Goal: Task Accomplishment & Management: Manage account settings

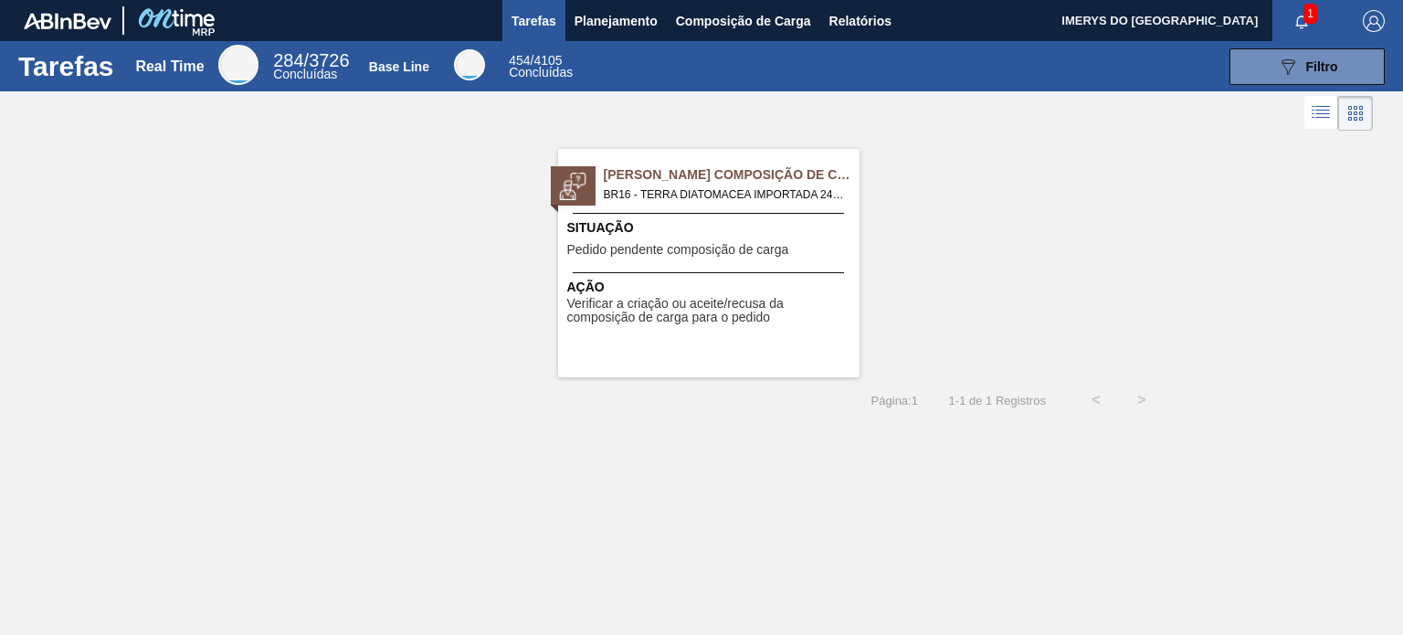
click at [641, 180] on span "[PERSON_NAME] Composição de Carga" at bounding box center [732, 174] width 256 height 19
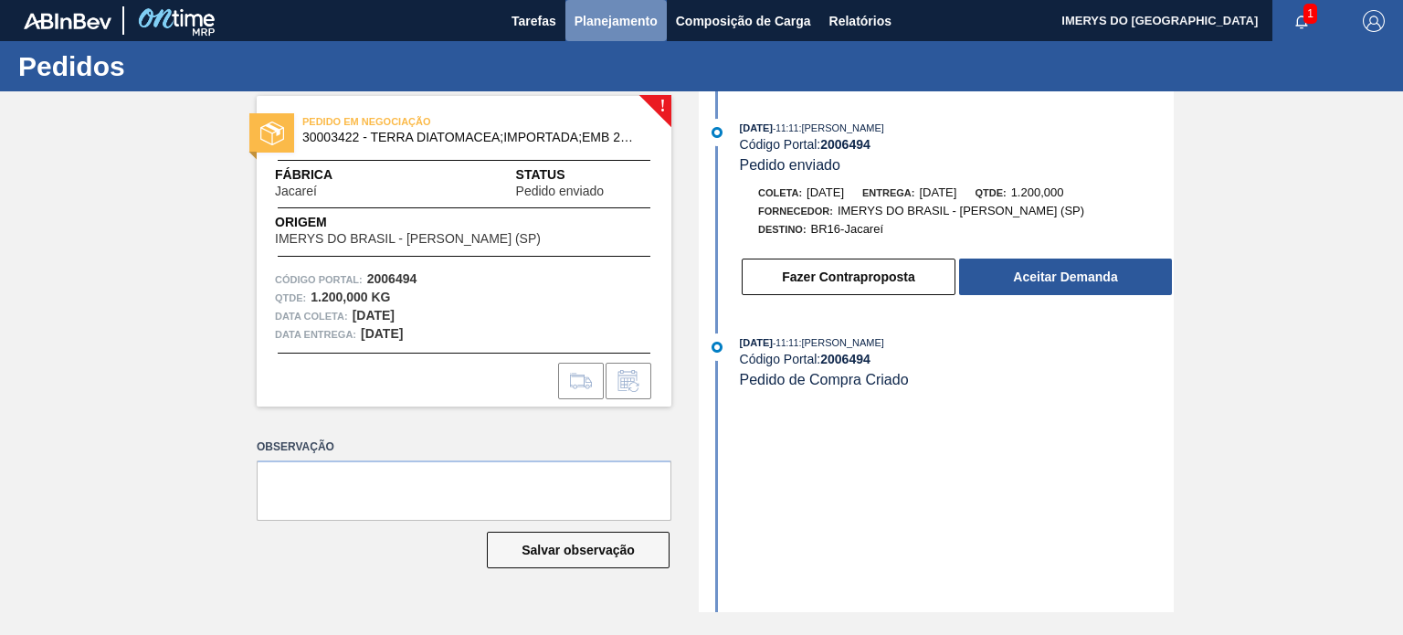
click at [630, 17] on span "Planejamento" at bounding box center [616, 21] width 83 height 22
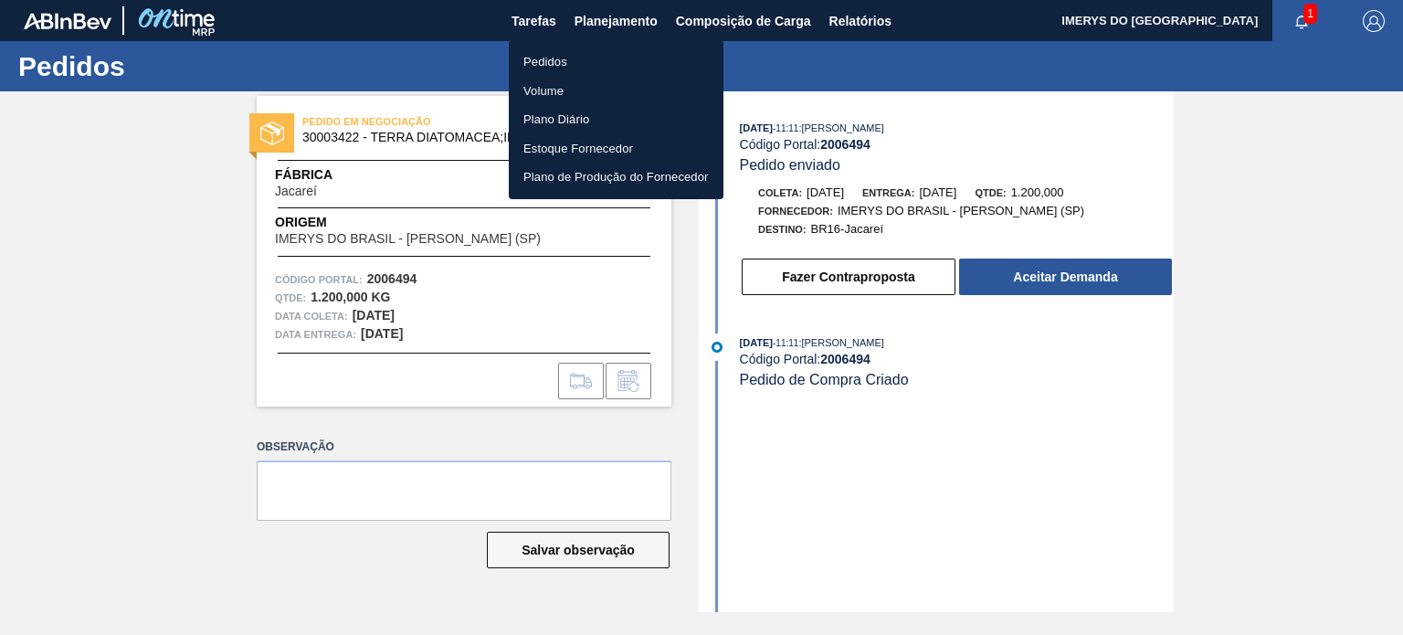
click at [566, 60] on li "Pedidos" at bounding box center [616, 62] width 215 height 29
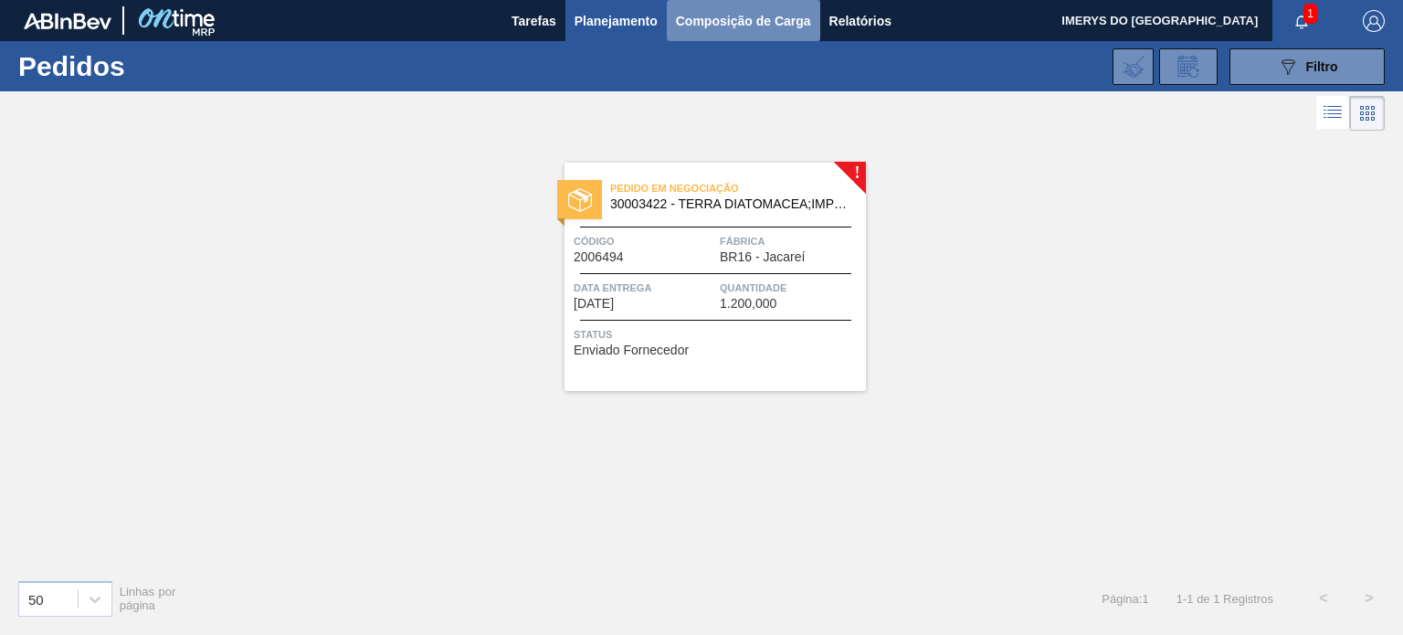
click at [736, 24] on span "Composição de Carga" at bounding box center [743, 21] width 135 height 22
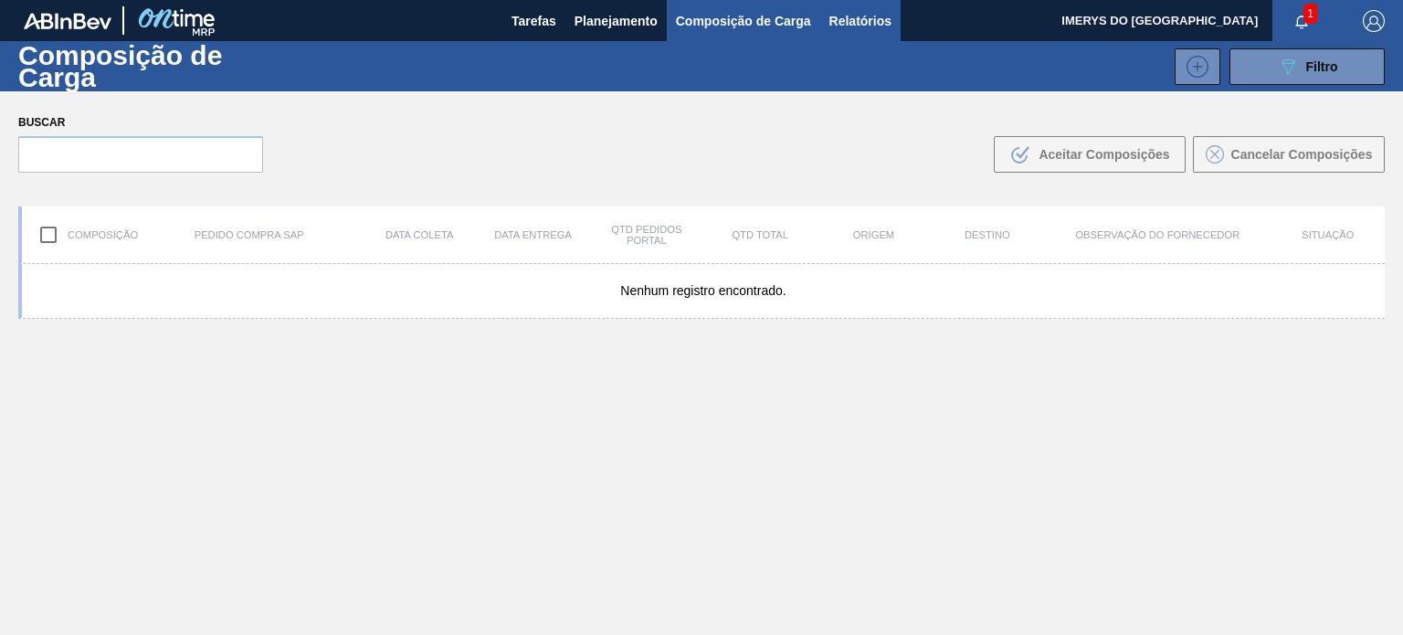
click at [840, 20] on span "Relatórios" at bounding box center [861, 21] width 62 height 22
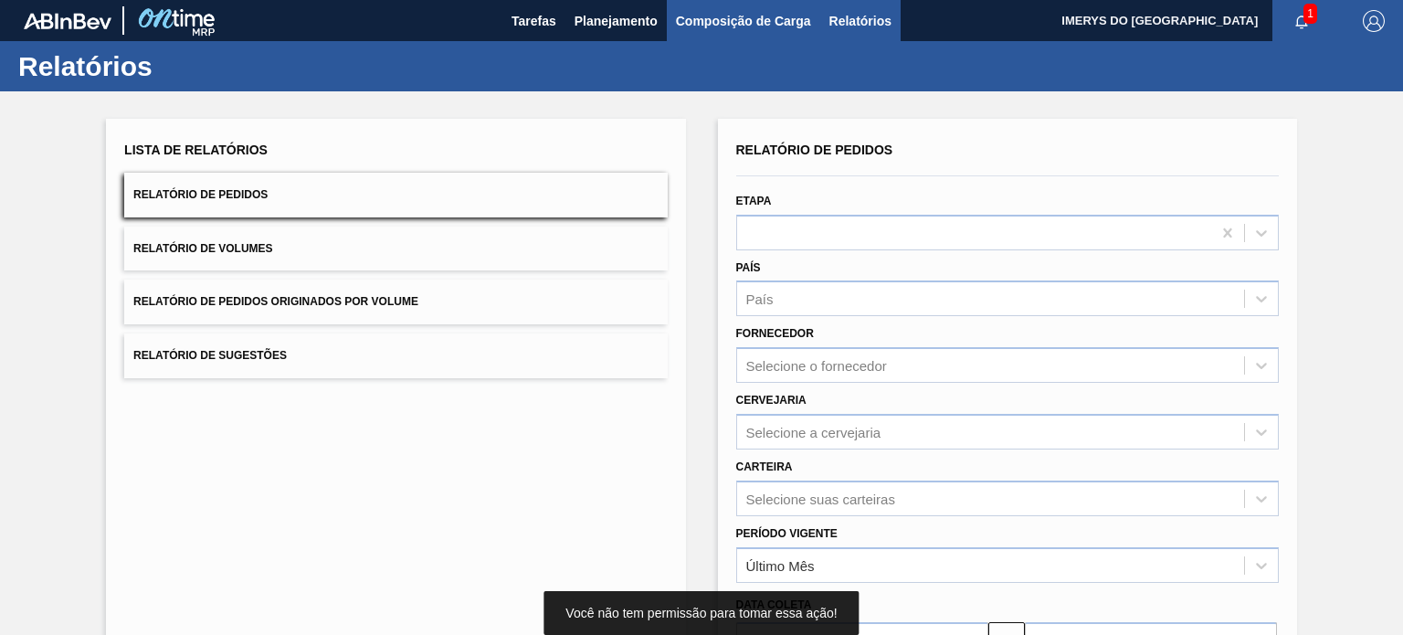
click at [734, 23] on span "Composição de Carga" at bounding box center [743, 21] width 135 height 22
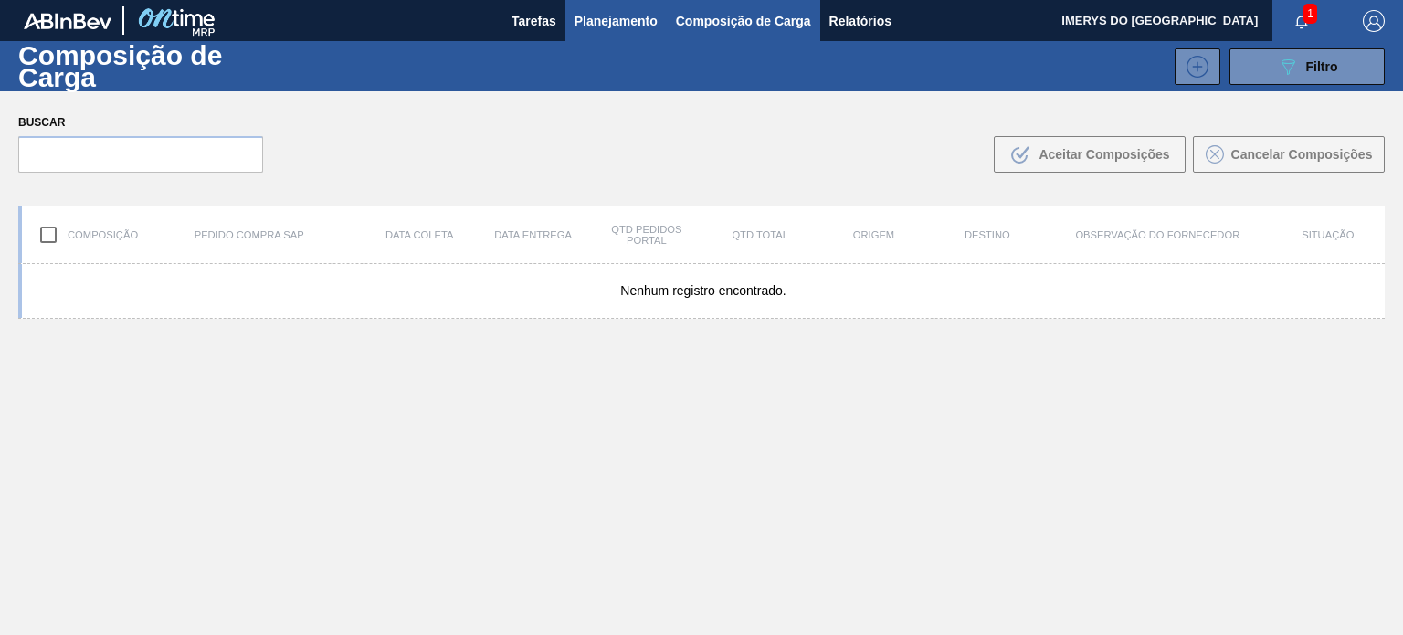
click at [621, 25] on span "Planejamento" at bounding box center [616, 21] width 83 height 22
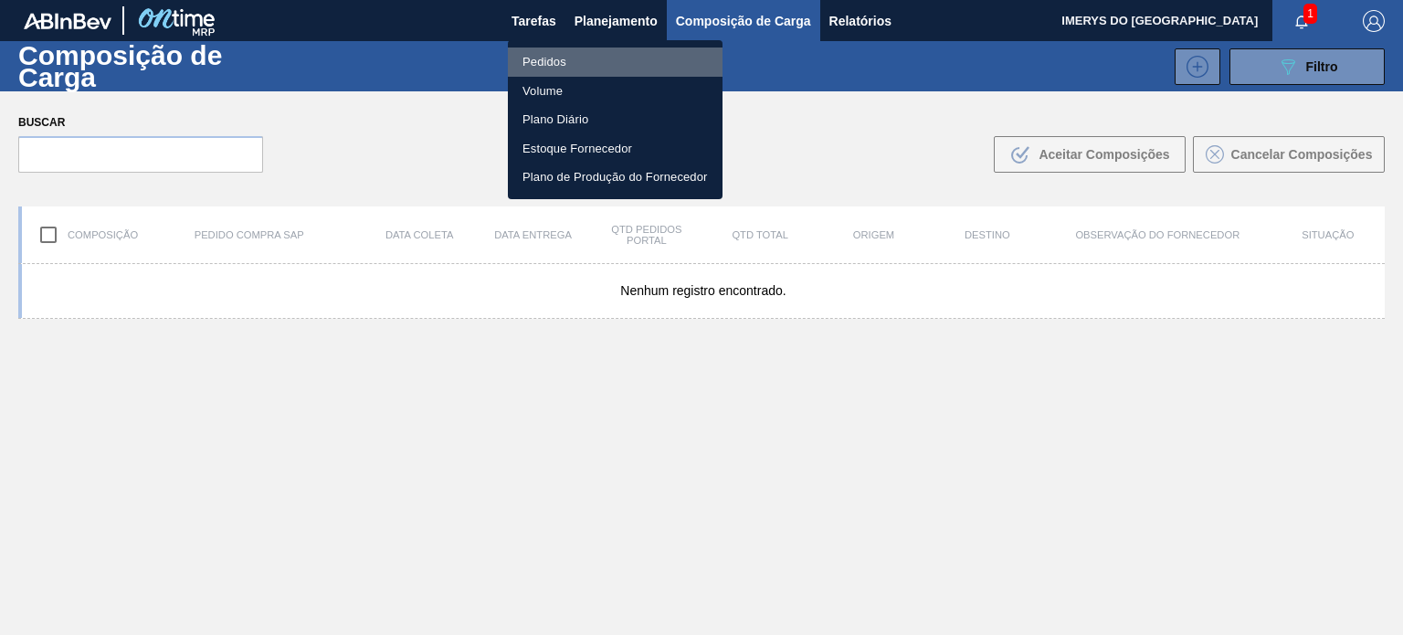
click at [555, 65] on li "Pedidos" at bounding box center [615, 62] width 215 height 29
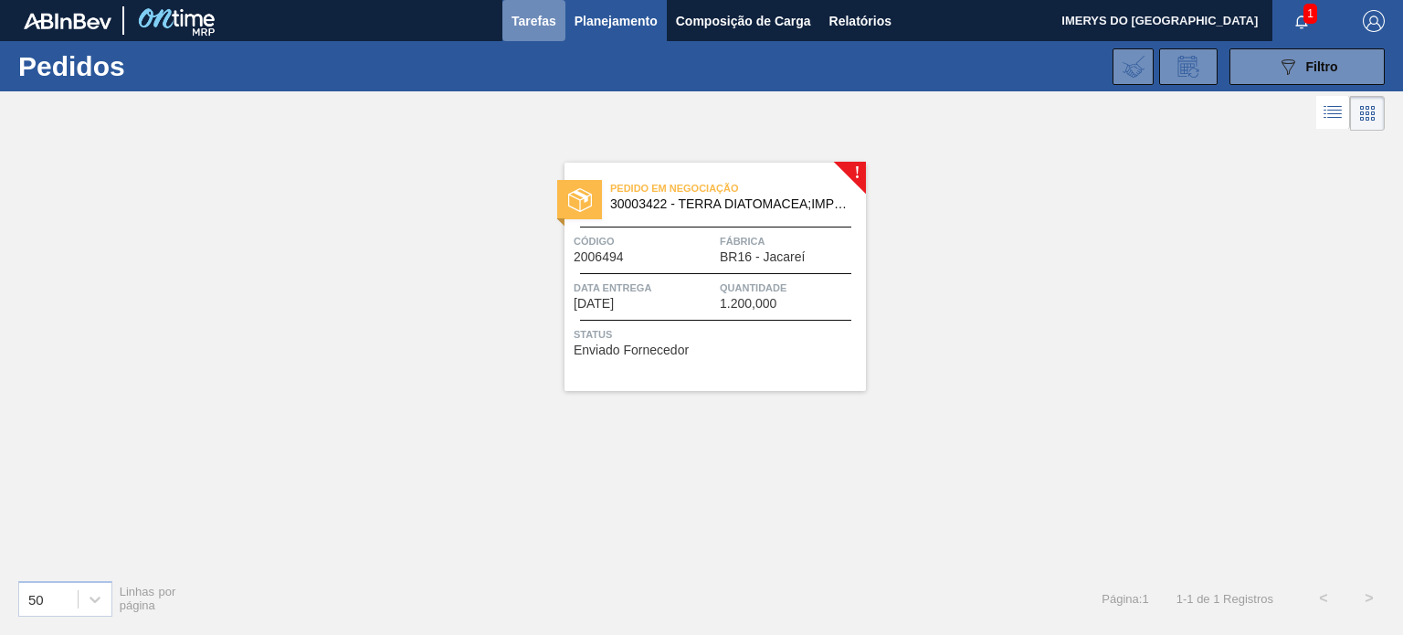
click at [544, 26] on span "Tarefas" at bounding box center [534, 21] width 45 height 22
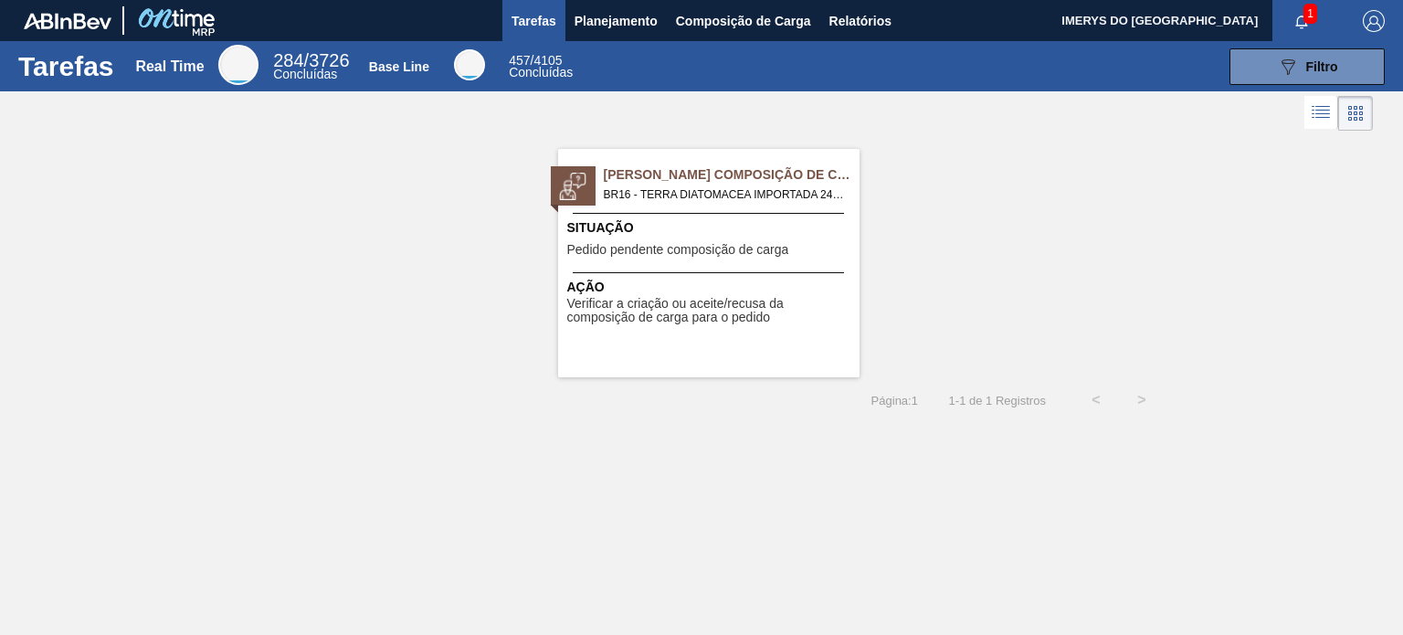
click at [661, 202] on span "BR16 - TERRA DIATOMACEA IMPORTADA 24KG Pedido - 2006494" at bounding box center [724, 195] width 241 height 20
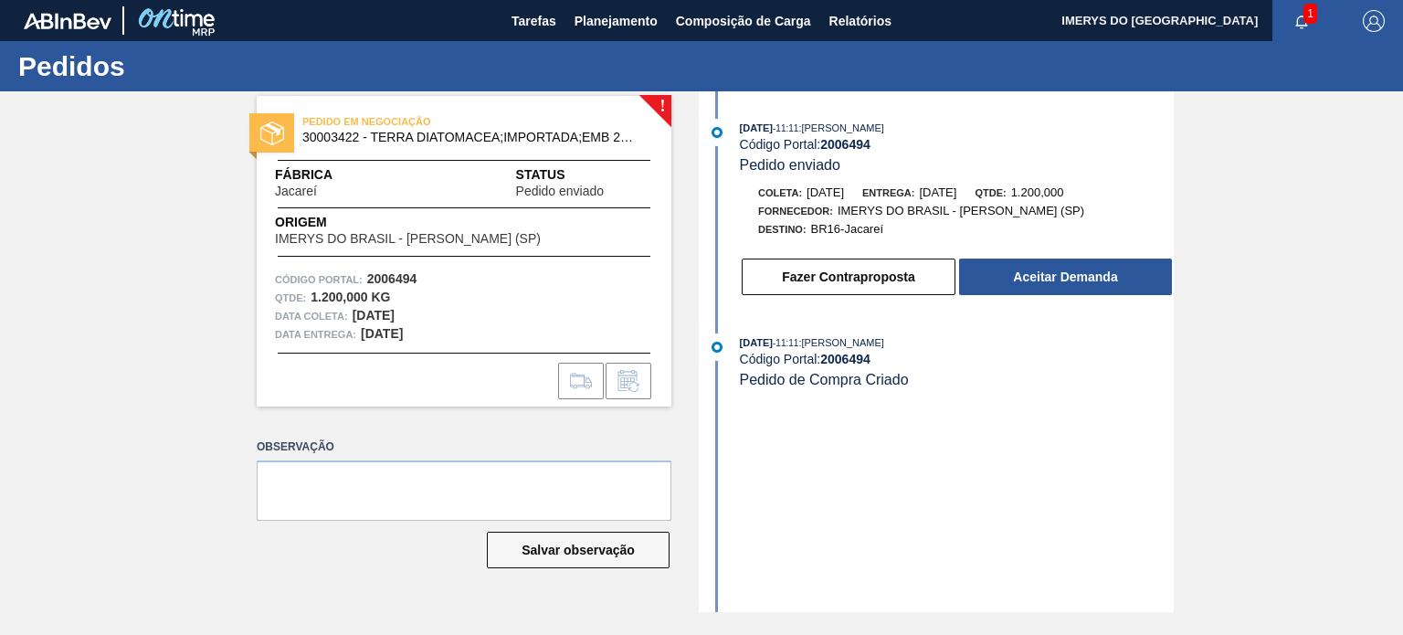
click at [150, 358] on div "! PEDIDO EM NEGOCIAÇÃO 30003422 - TERRA DIATOMACEA;IMPORTADA;EMB 24KG Fábrica J…" at bounding box center [701, 351] width 1403 height 521
click at [1295, 17] on span "button" at bounding box center [1302, 21] width 44 height 15
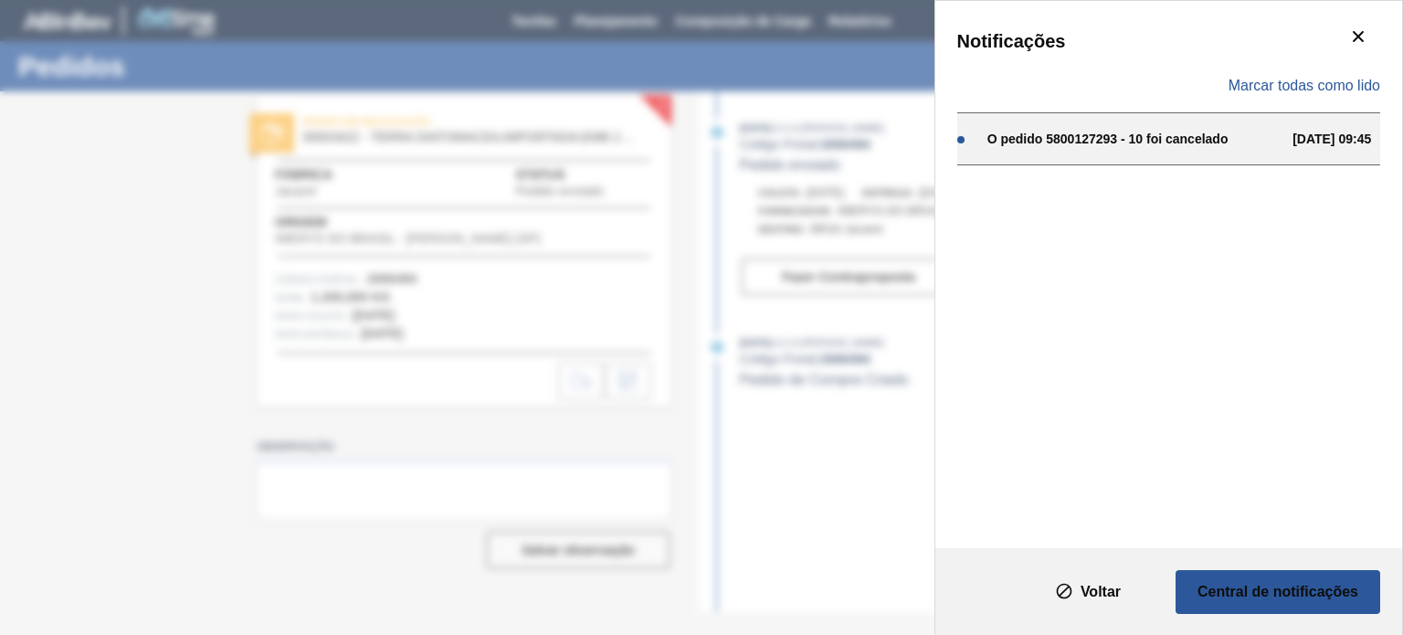
click at [1059, 143] on div "O pedido 5800127293 - 10 foi cancelado" at bounding box center [1136, 139] width 296 height 15
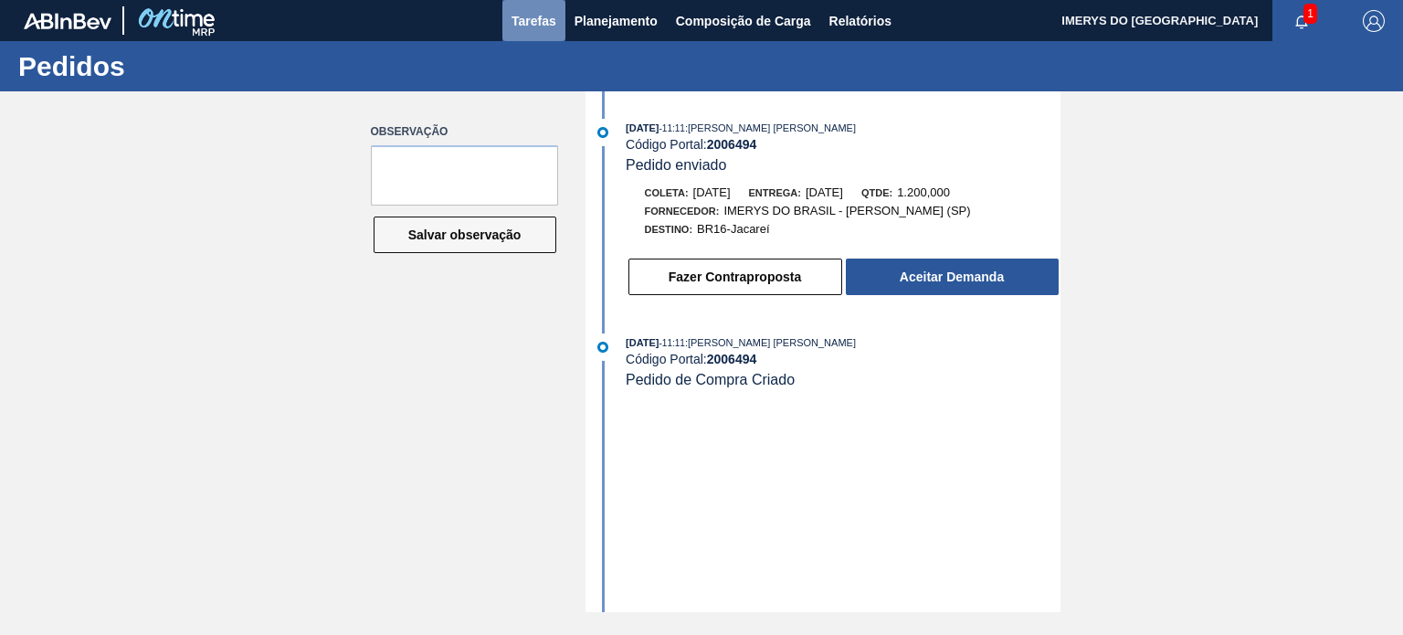
click at [526, 25] on span "Tarefas" at bounding box center [534, 21] width 45 height 22
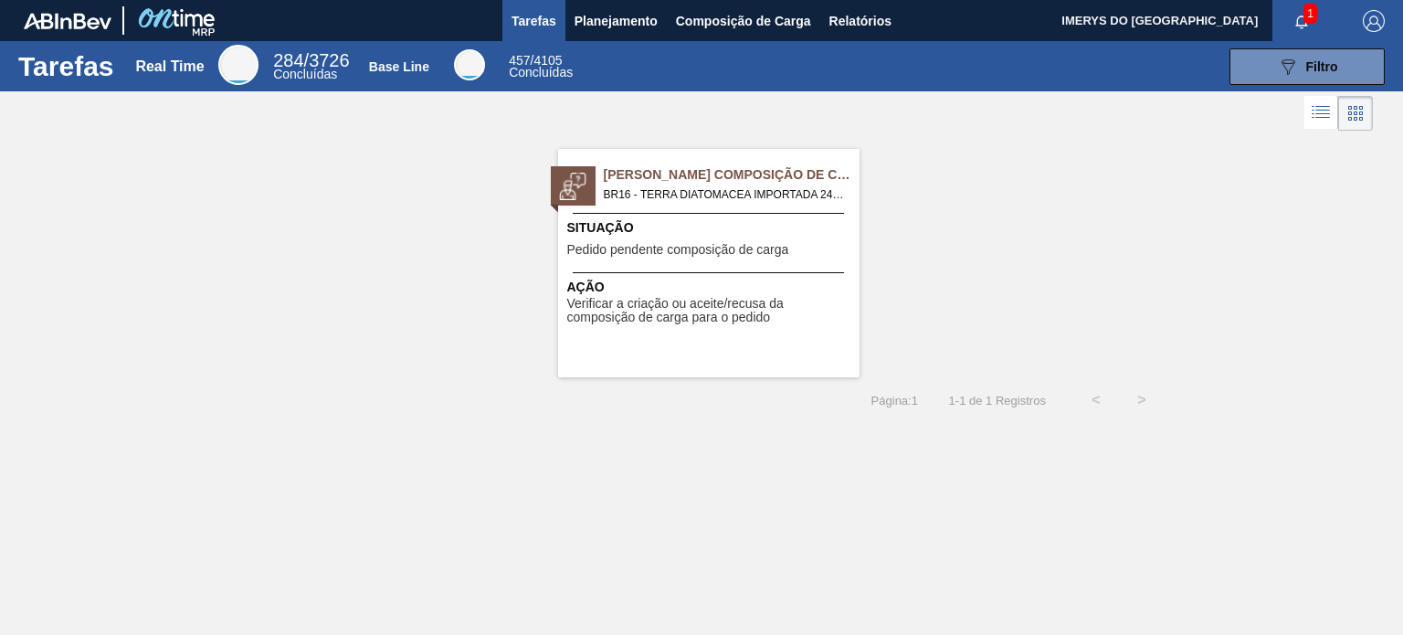
click at [316, 69] on span "Concluídas" at bounding box center [305, 74] width 64 height 15
click at [317, 69] on span "Concluídas" at bounding box center [305, 74] width 64 height 15
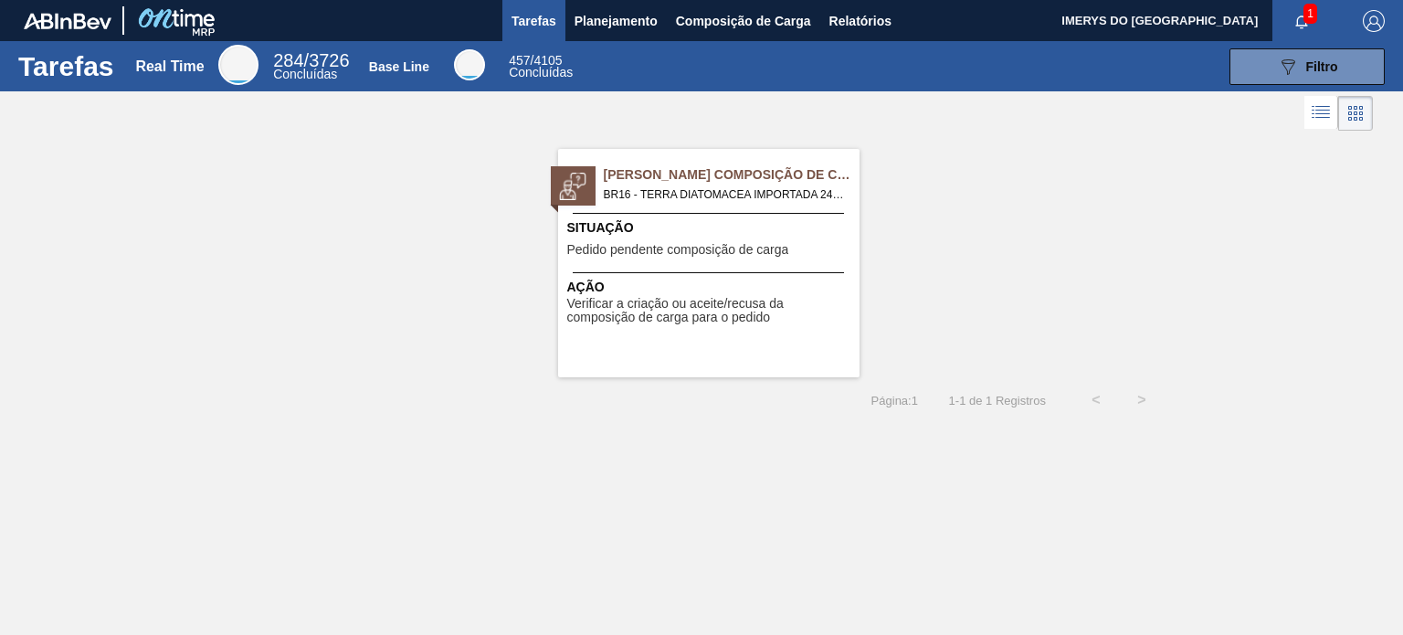
click at [512, 70] on span "Concluídas" at bounding box center [541, 72] width 64 height 15
click at [1292, 69] on icon "089F7B8B-B2A5-4AFE-B5C0-19BA573D28AC" at bounding box center [1288, 67] width 22 height 22
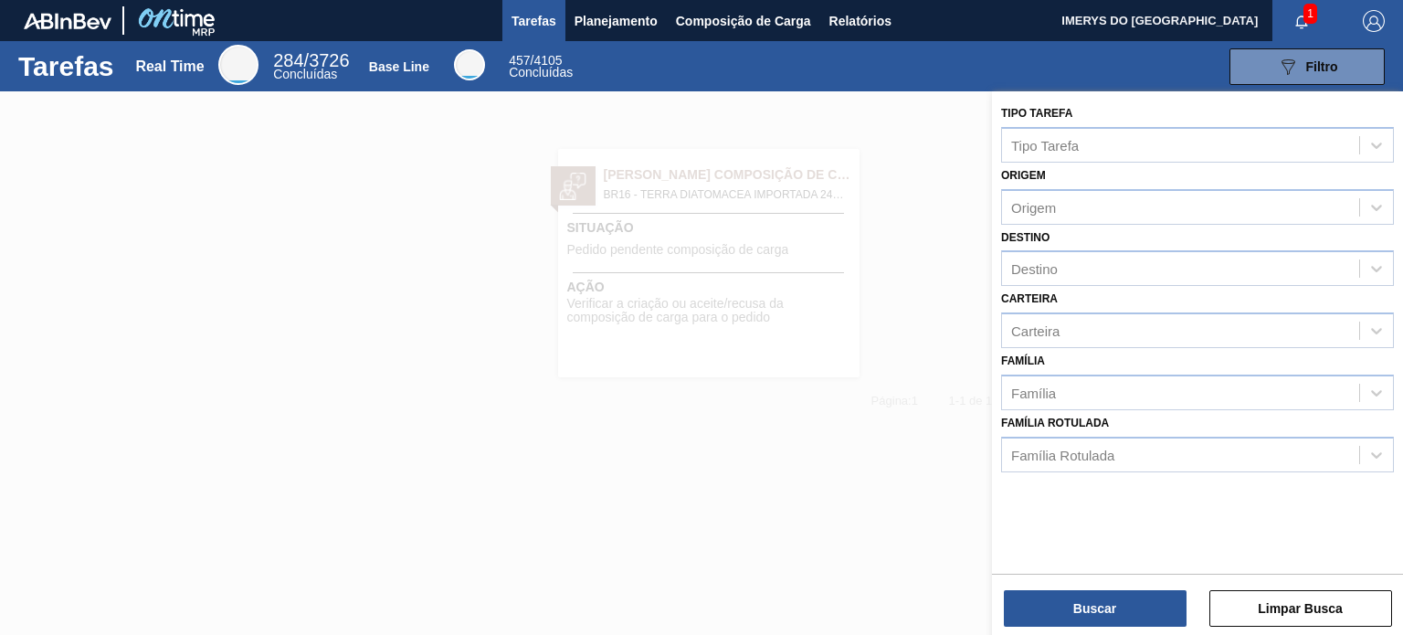
click at [903, 128] on div at bounding box center [701, 408] width 1403 height 635
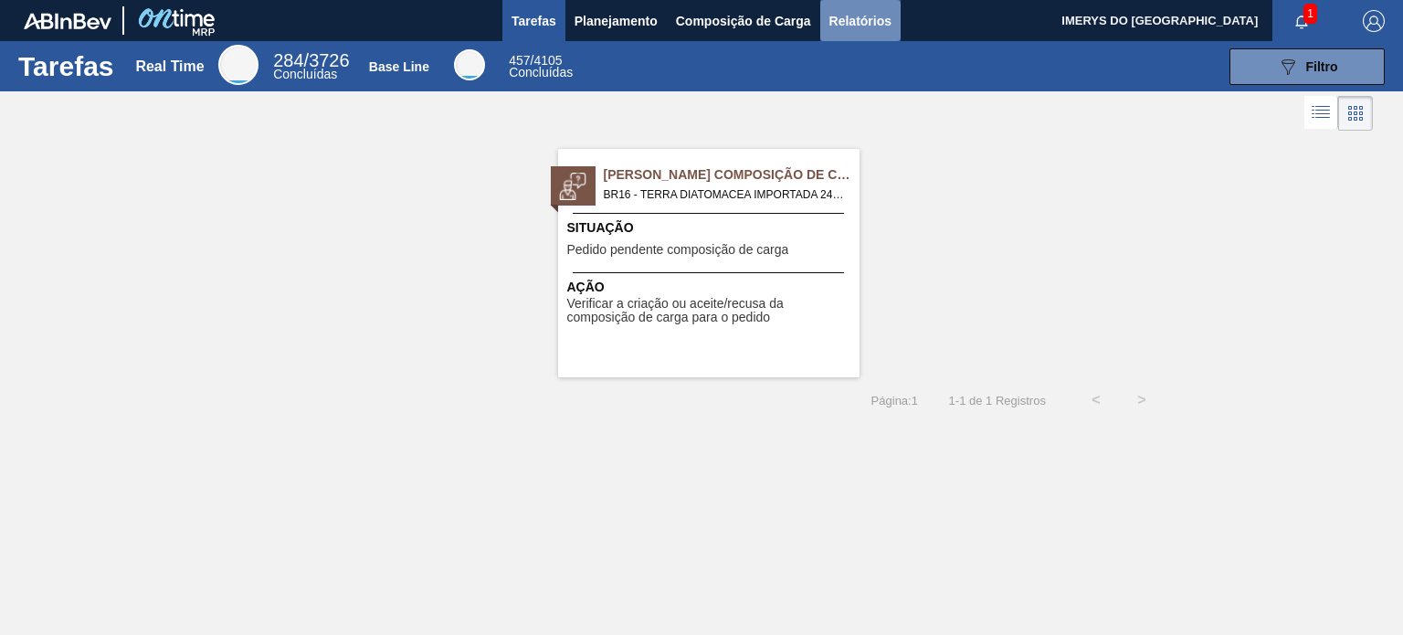
click at [840, 16] on span "Relatórios" at bounding box center [861, 21] width 62 height 22
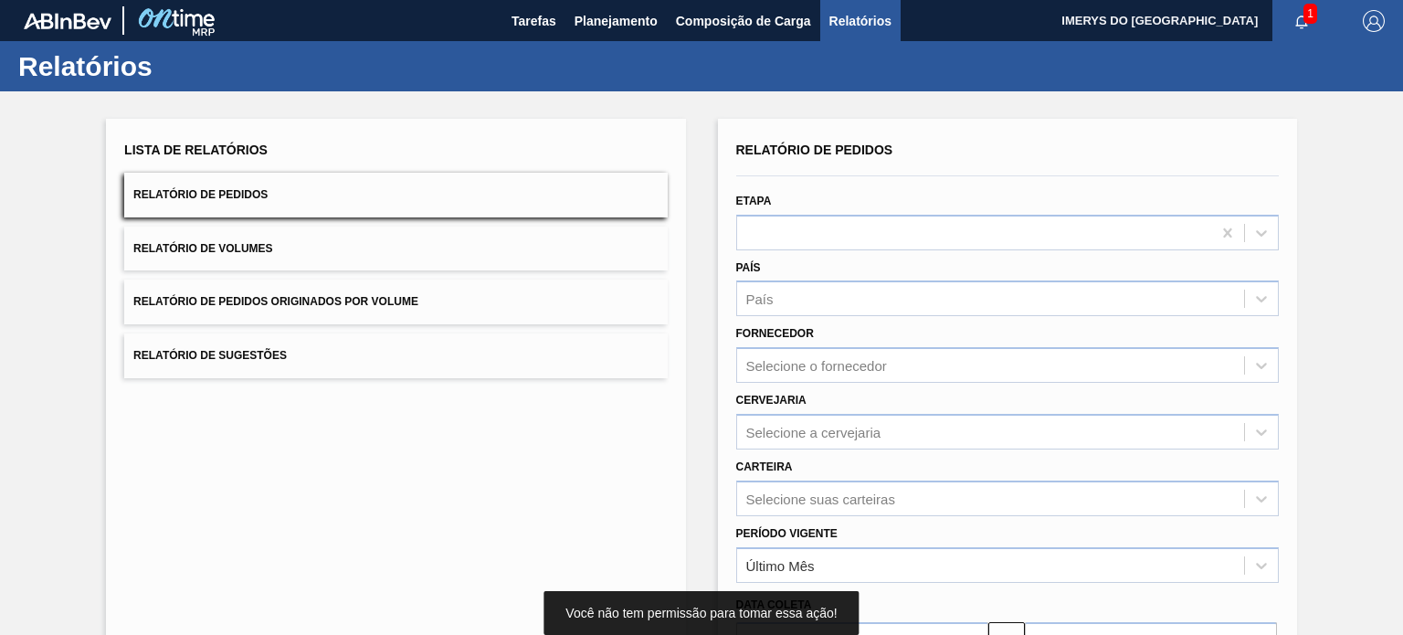
click at [358, 201] on button "Relatório de Pedidos" at bounding box center [395, 195] width 543 height 45
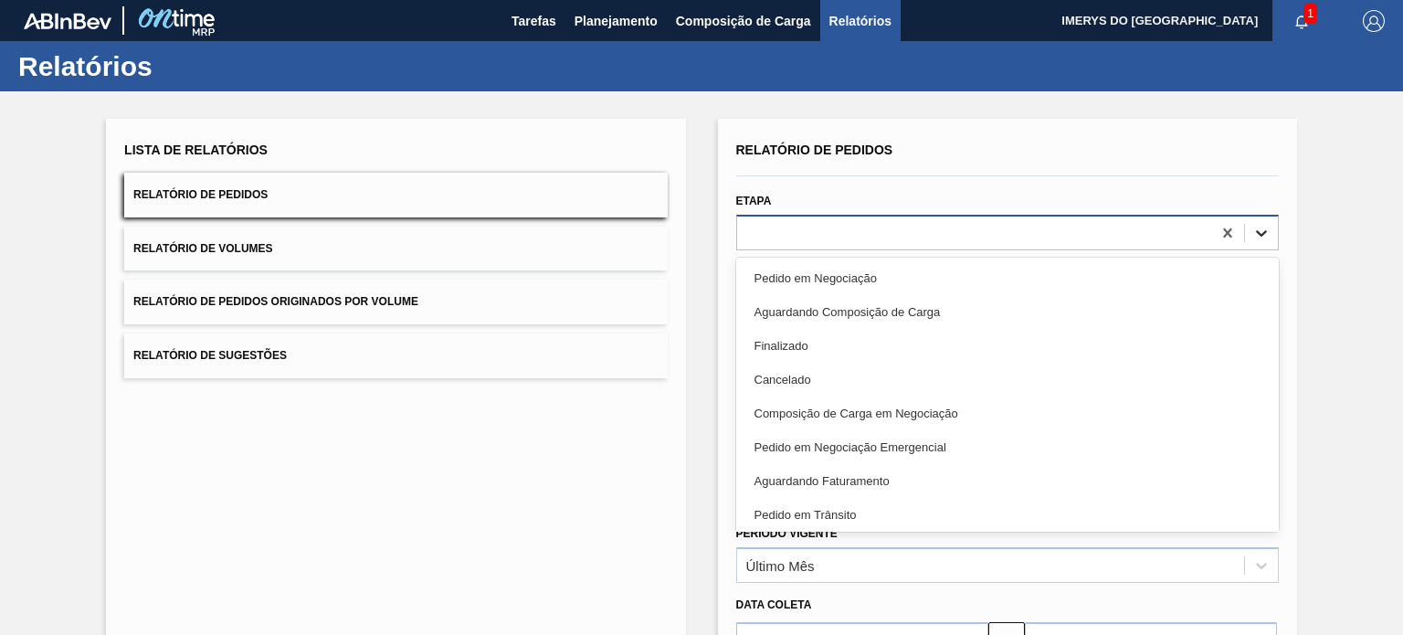
click at [1268, 233] on icon at bounding box center [1262, 233] width 18 height 18
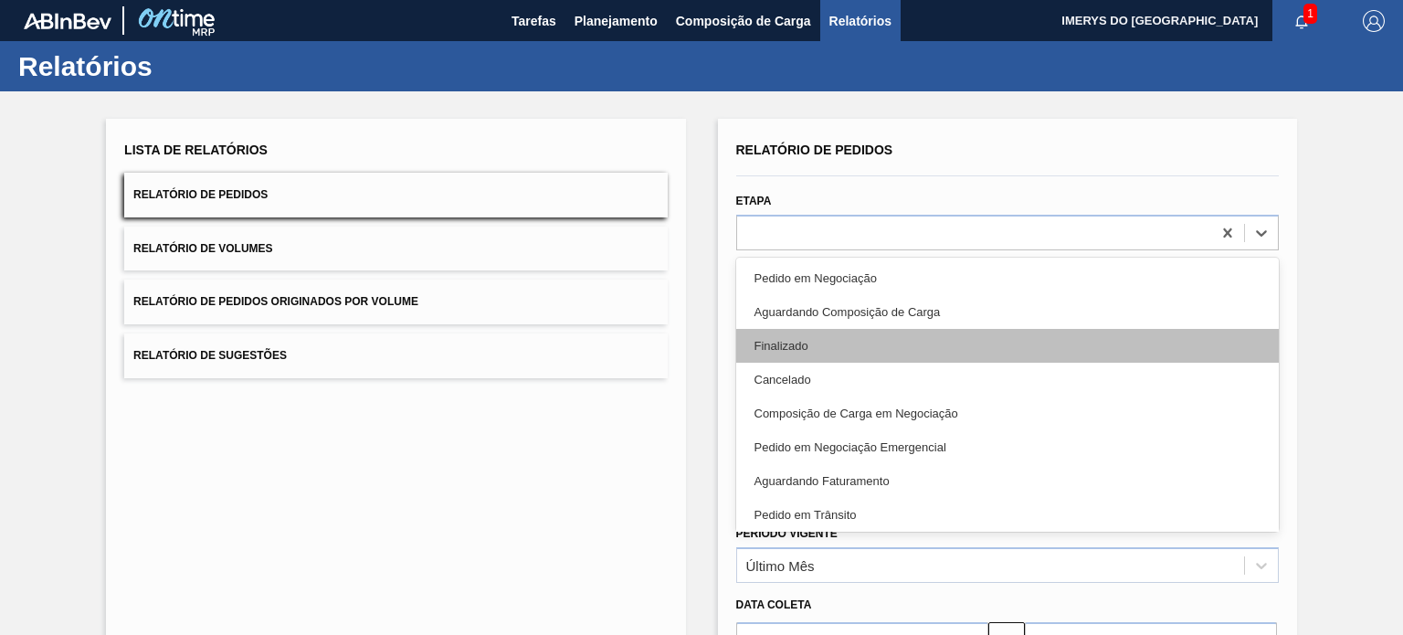
click at [916, 339] on div "Finalizado" at bounding box center [1007, 346] width 543 height 34
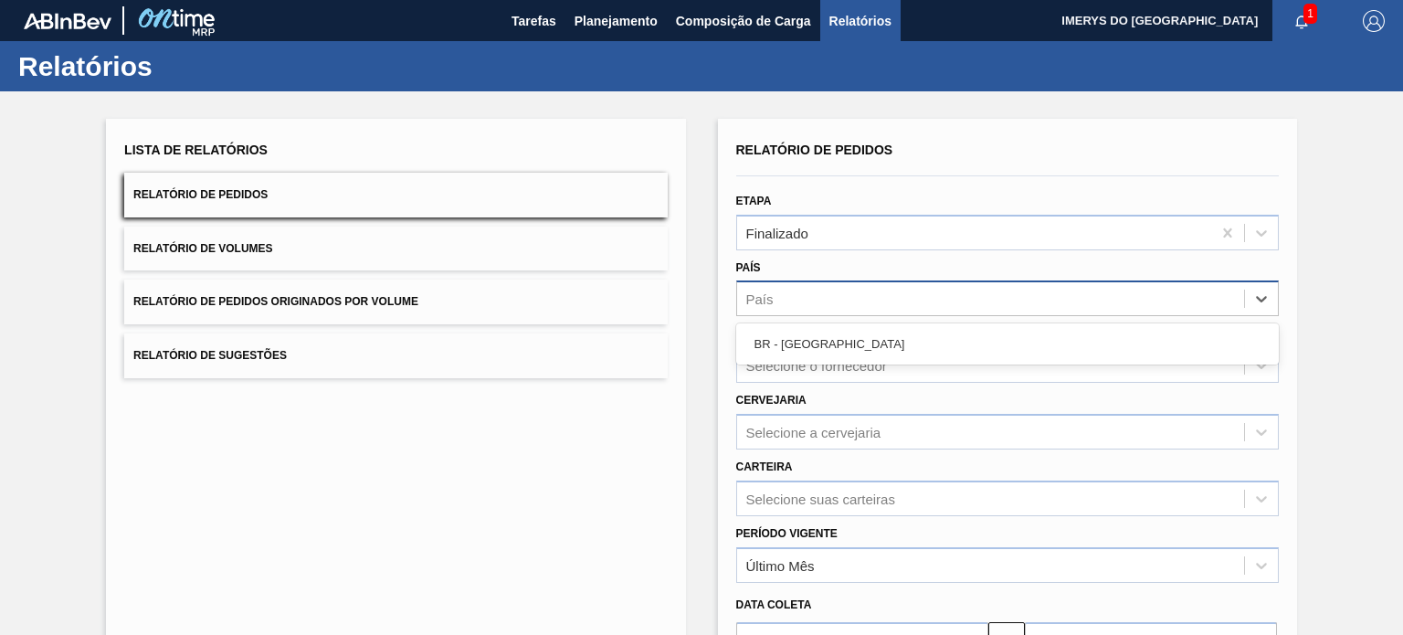
click at [904, 294] on div "País" at bounding box center [990, 299] width 507 height 26
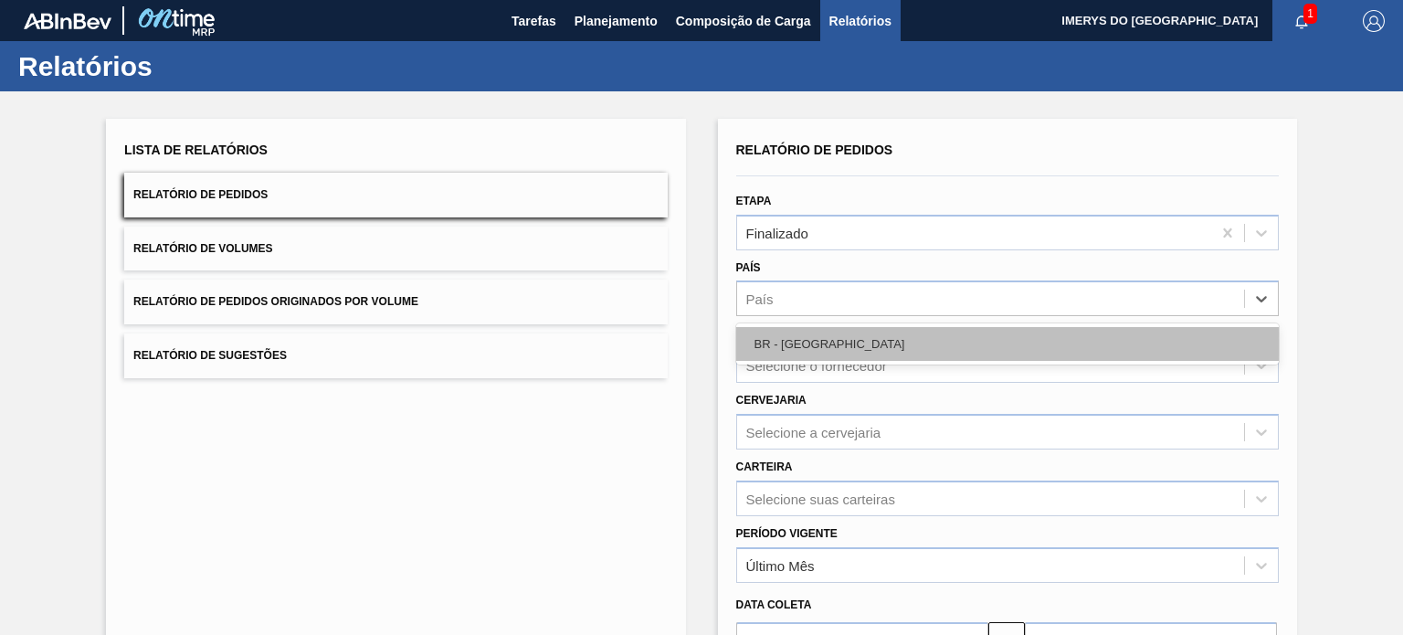
click at [866, 345] on div "BR - Brasil" at bounding box center [1007, 344] width 543 height 34
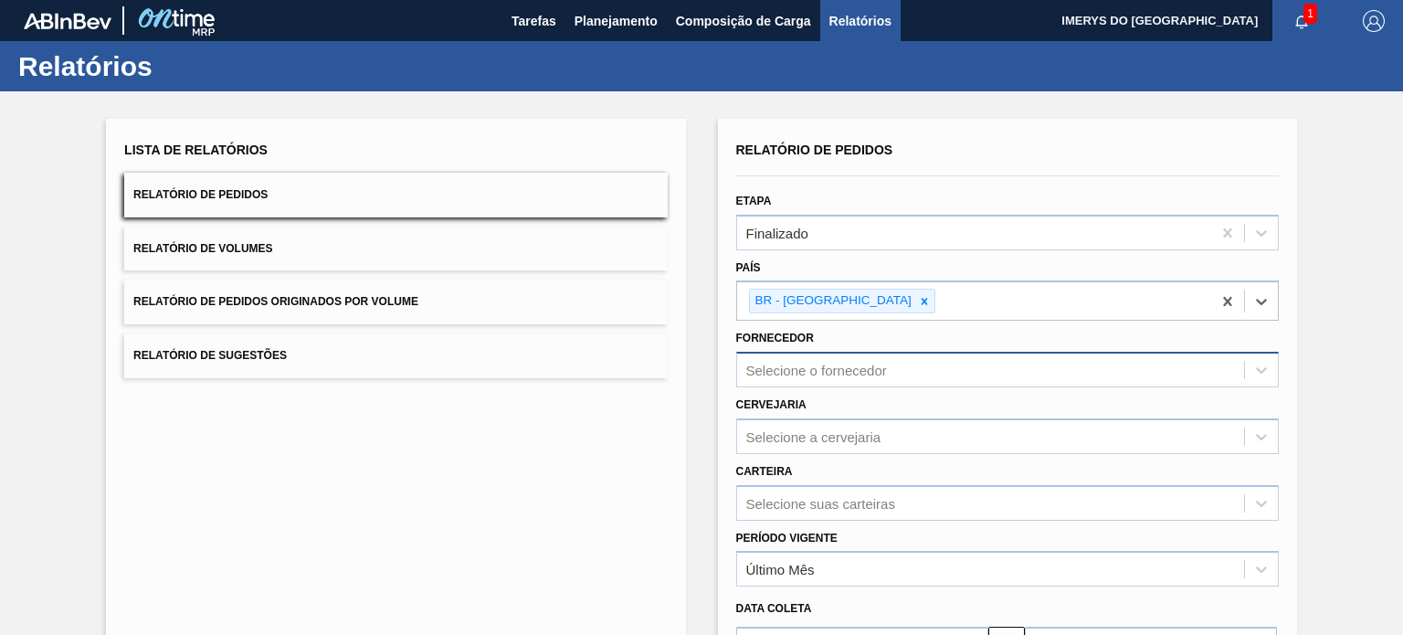
click at [926, 361] on div "Selecione o fornecedor" at bounding box center [990, 370] width 507 height 26
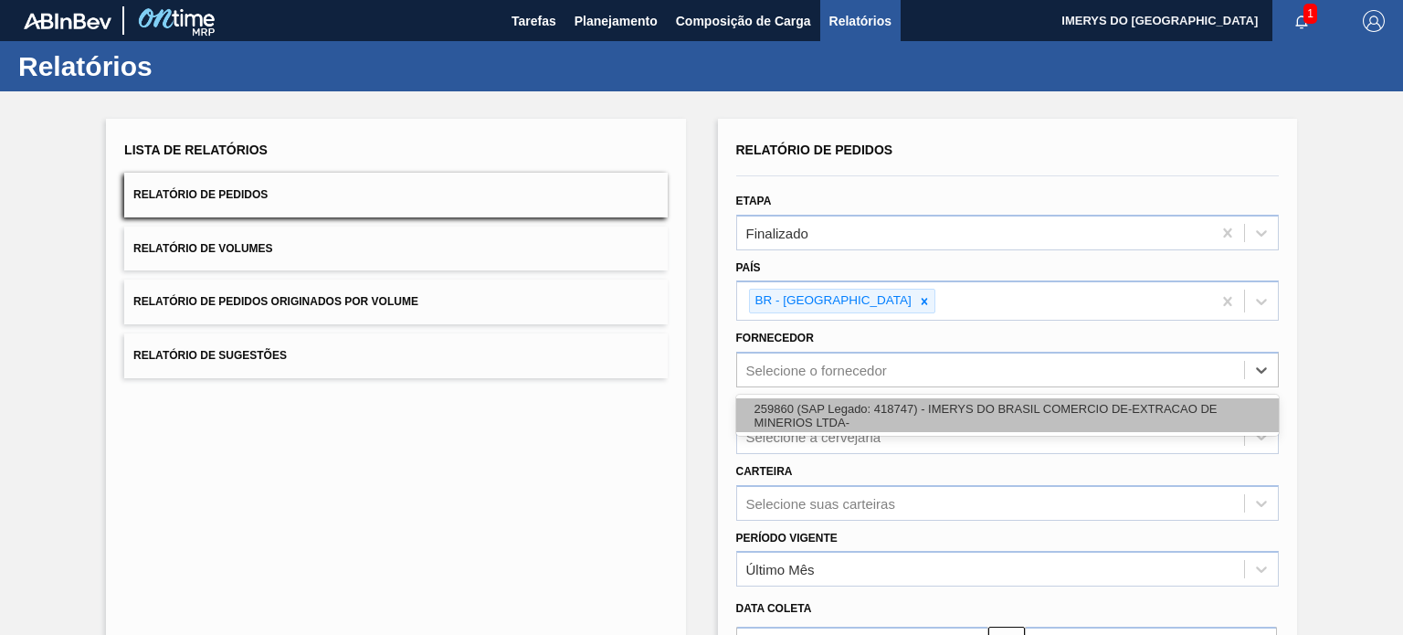
click at [904, 419] on div "259860 (SAP Legado: 418747) - IMERYS DO BRASIL COMERCIO DE-EXTRACAO DE MINERIOS…" at bounding box center [1007, 415] width 543 height 34
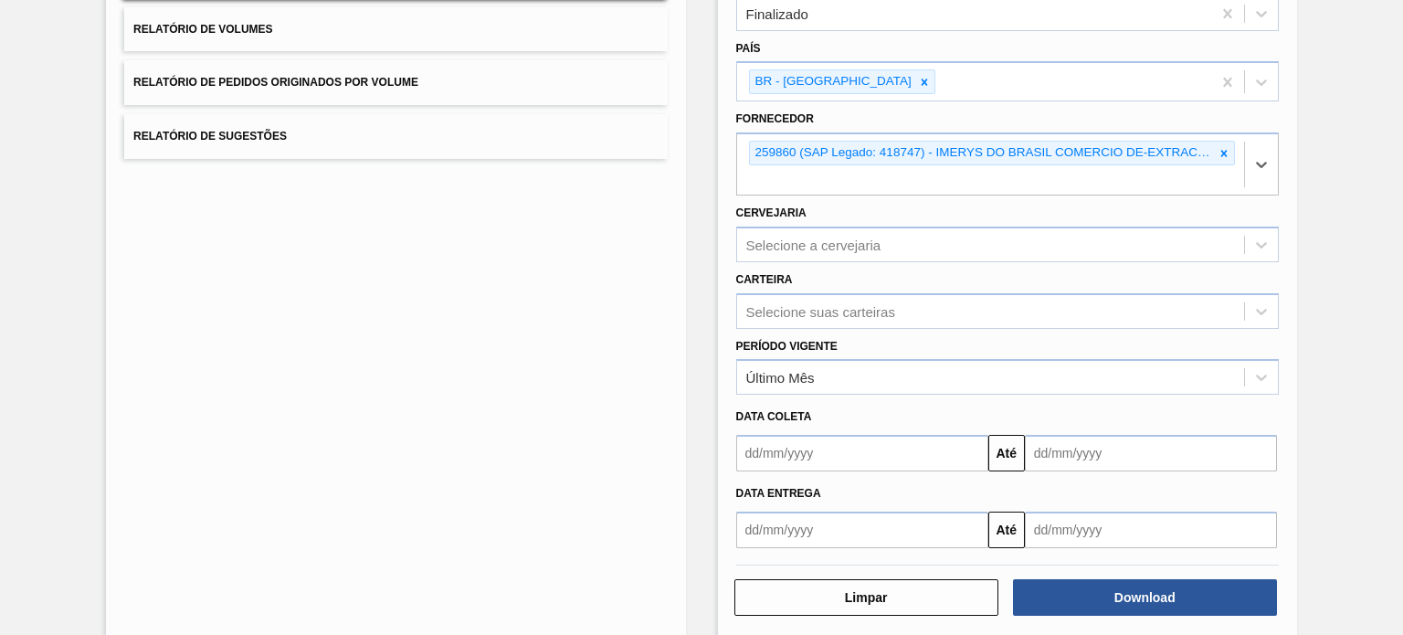
scroll to position [239, 0]
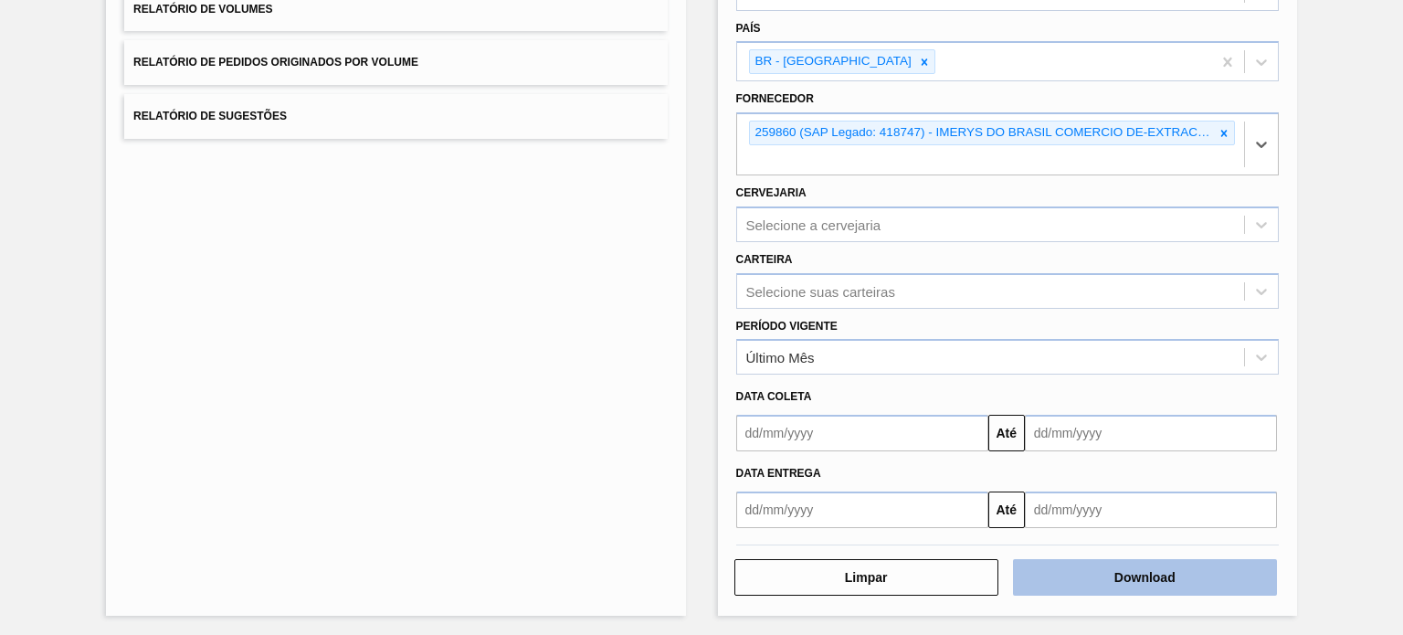
click at [1117, 580] on button "Download" at bounding box center [1145, 577] width 264 height 37
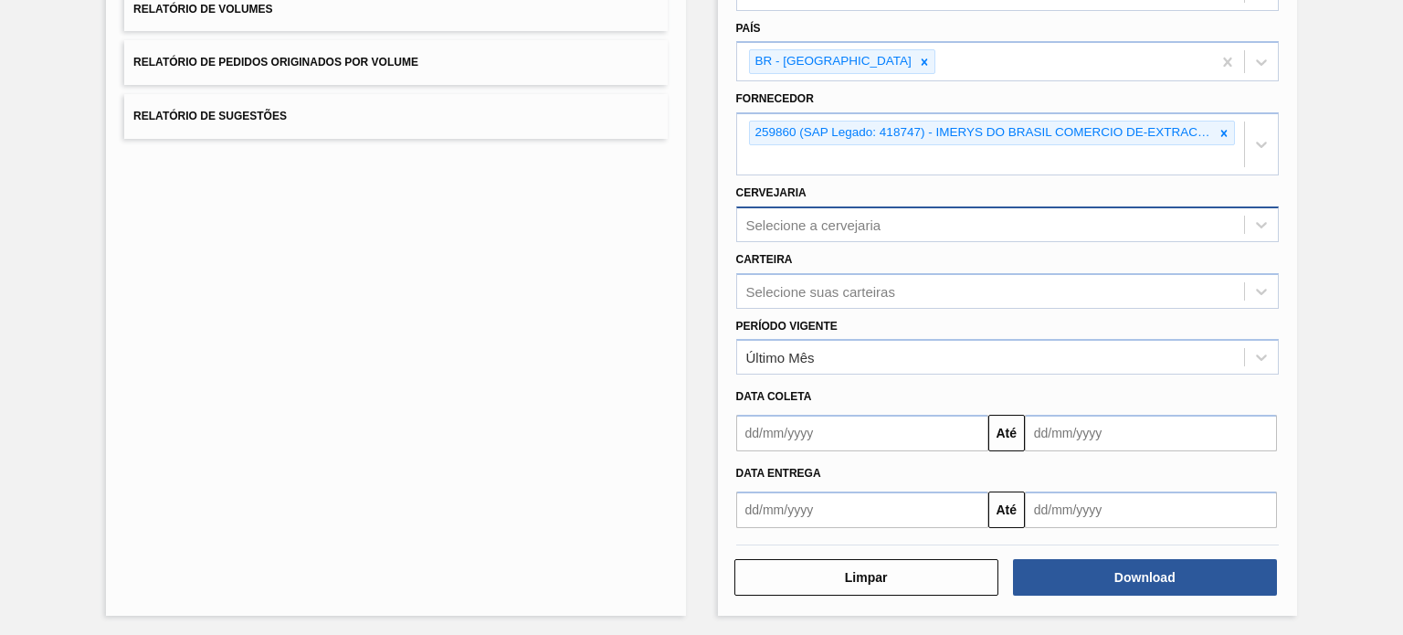
click at [798, 218] on div "Selecione a cervejaria" at bounding box center [813, 225] width 135 height 16
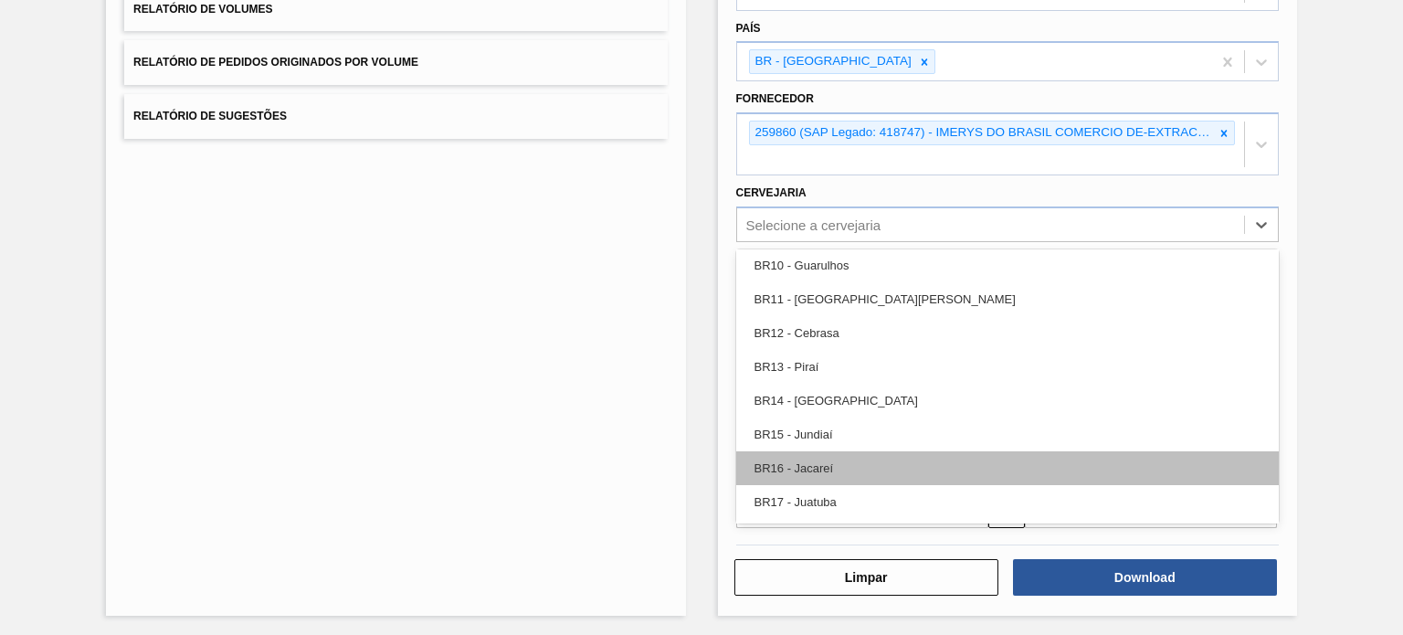
scroll to position [1370, 0]
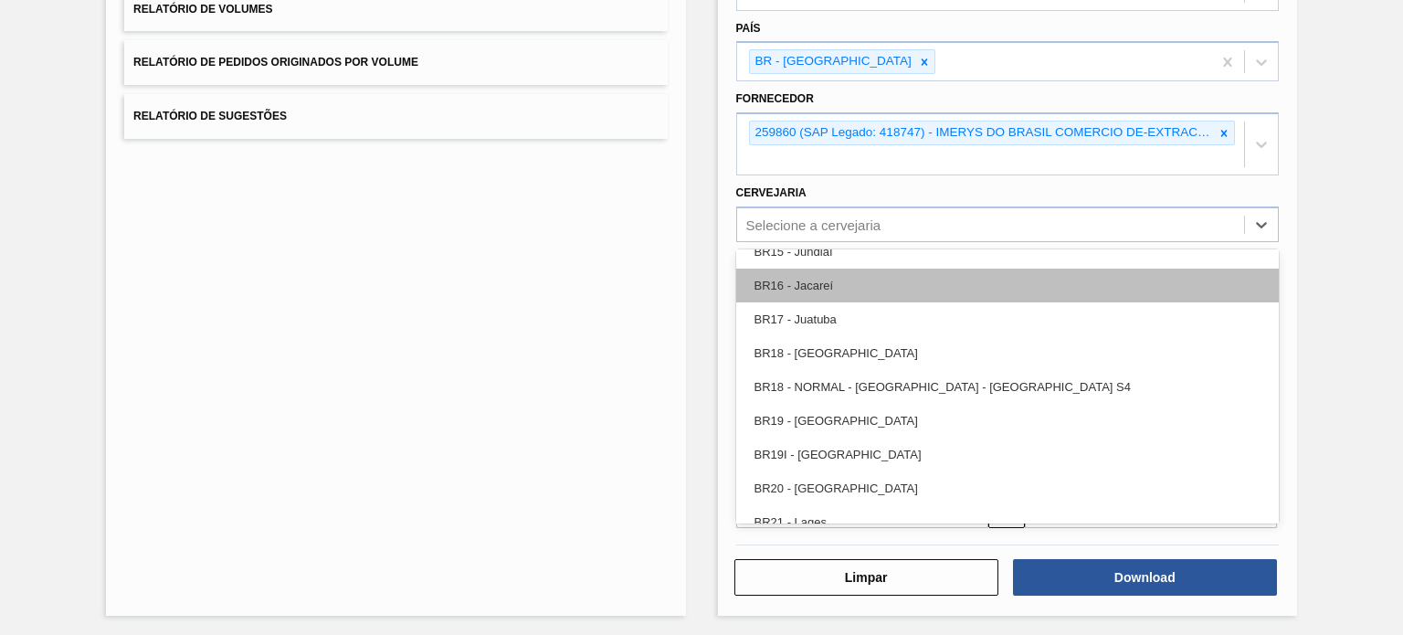
click at [865, 289] on div "BR16 - Jacareí" at bounding box center [1007, 286] width 543 height 34
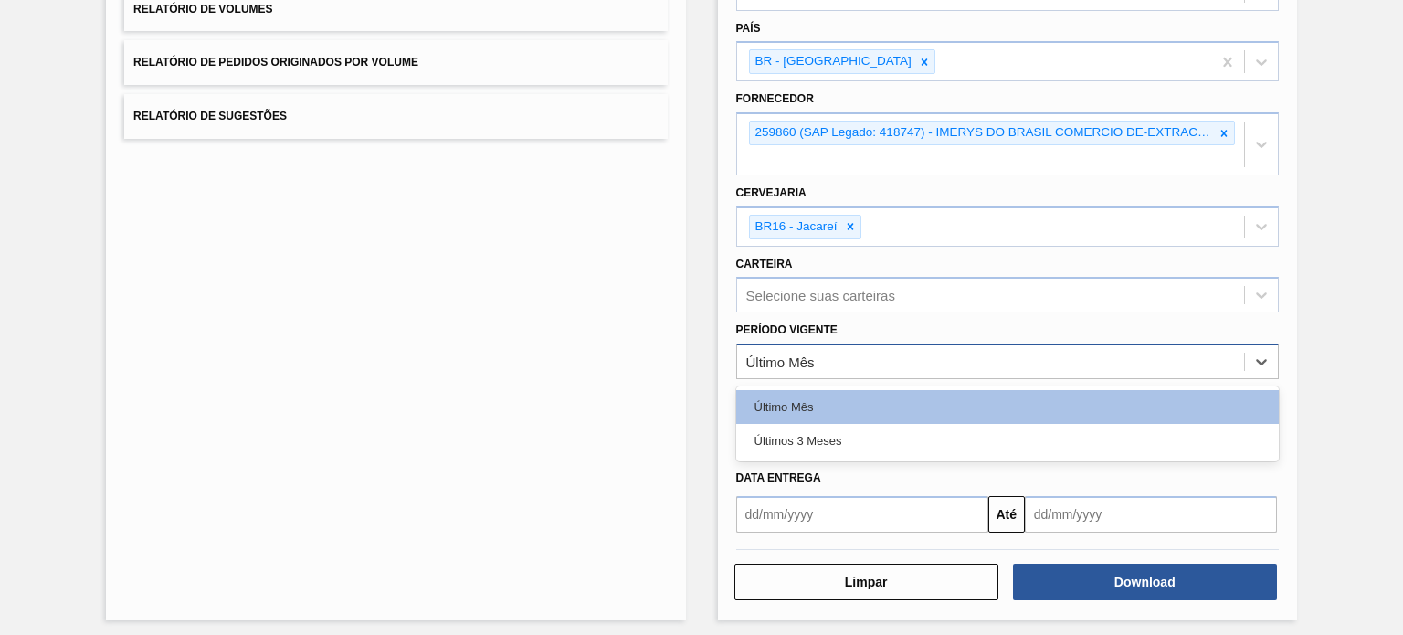
click at [780, 354] on div "Último Mês" at bounding box center [780, 362] width 69 height 16
drag, startPoint x: 777, startPoint y: 428, endPoint x: 736, endPoint y: 420, distance: 41.0
click at [775, 428] on div "Últimos 3 Meses" at bounding box center [1007, 441] width 543 height 34
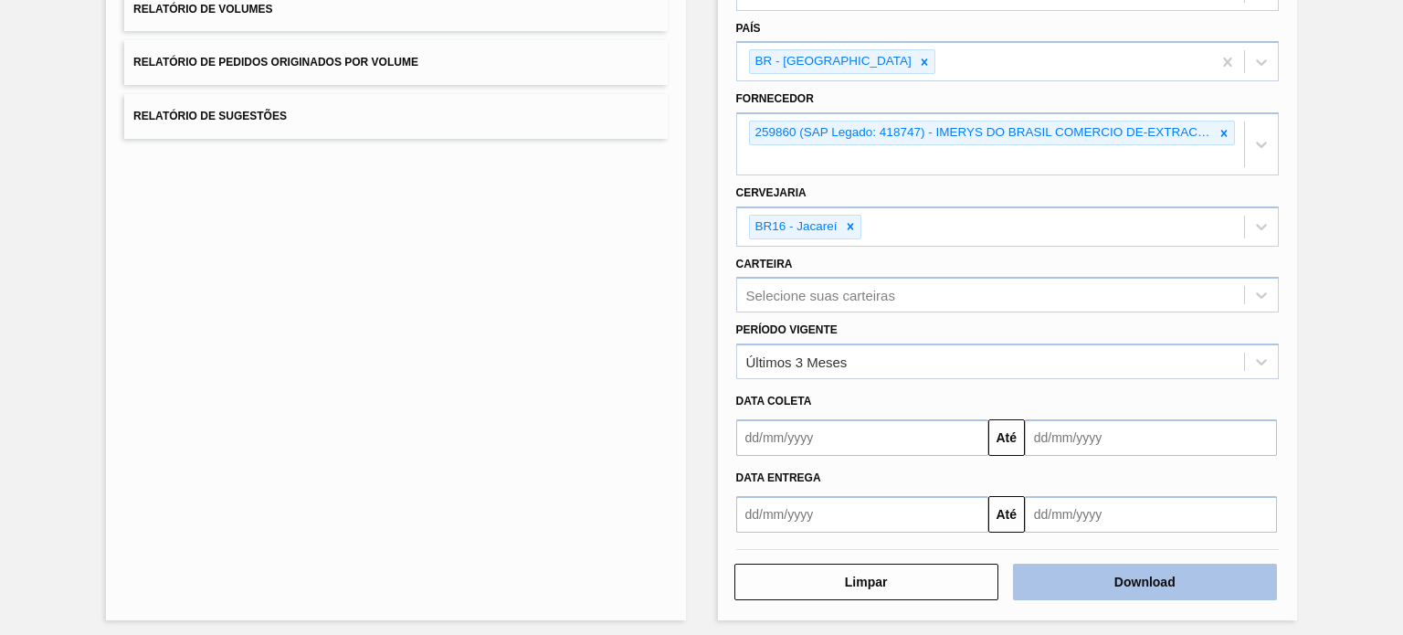
click at [1082, 580] on button "Download" at bounding box center [1145, 582] width 264 height 37
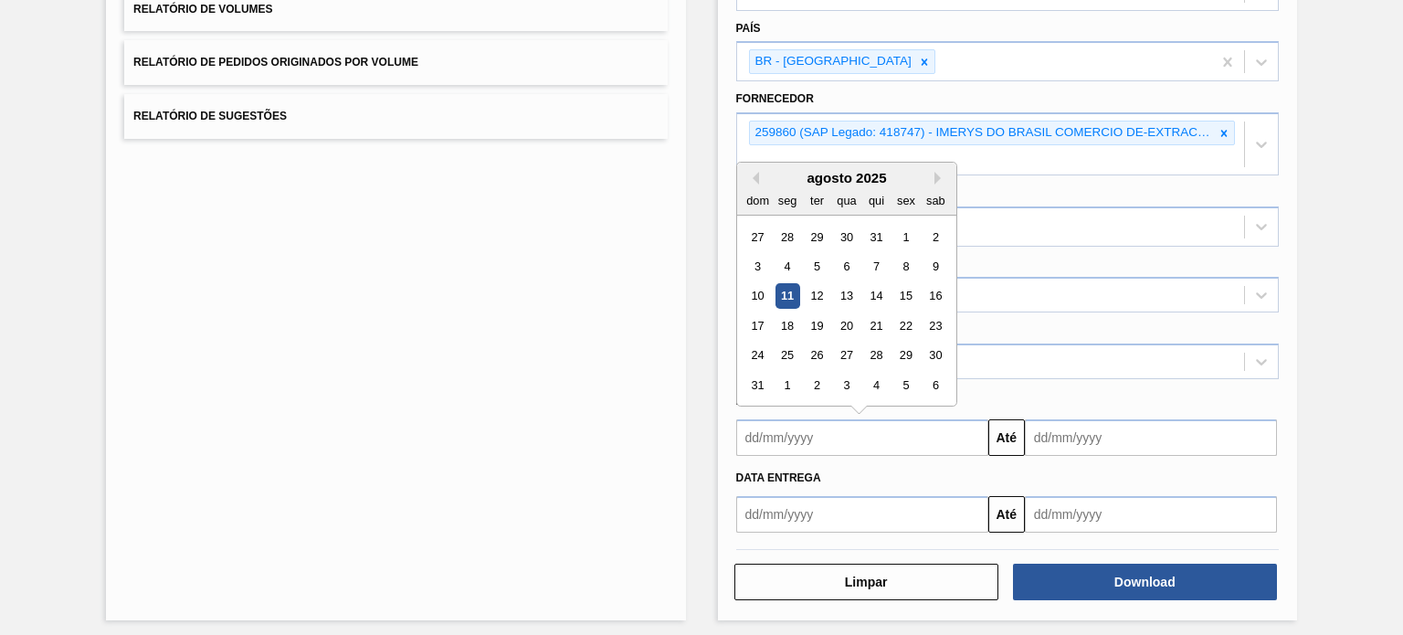
click at [787, 425] on input "text" at bounding box center [862, 437] width 252 height 37
click at [899, 230] on div "1" at bounding box center [905, 237] width 25 height 25
type input "01/08/2025"
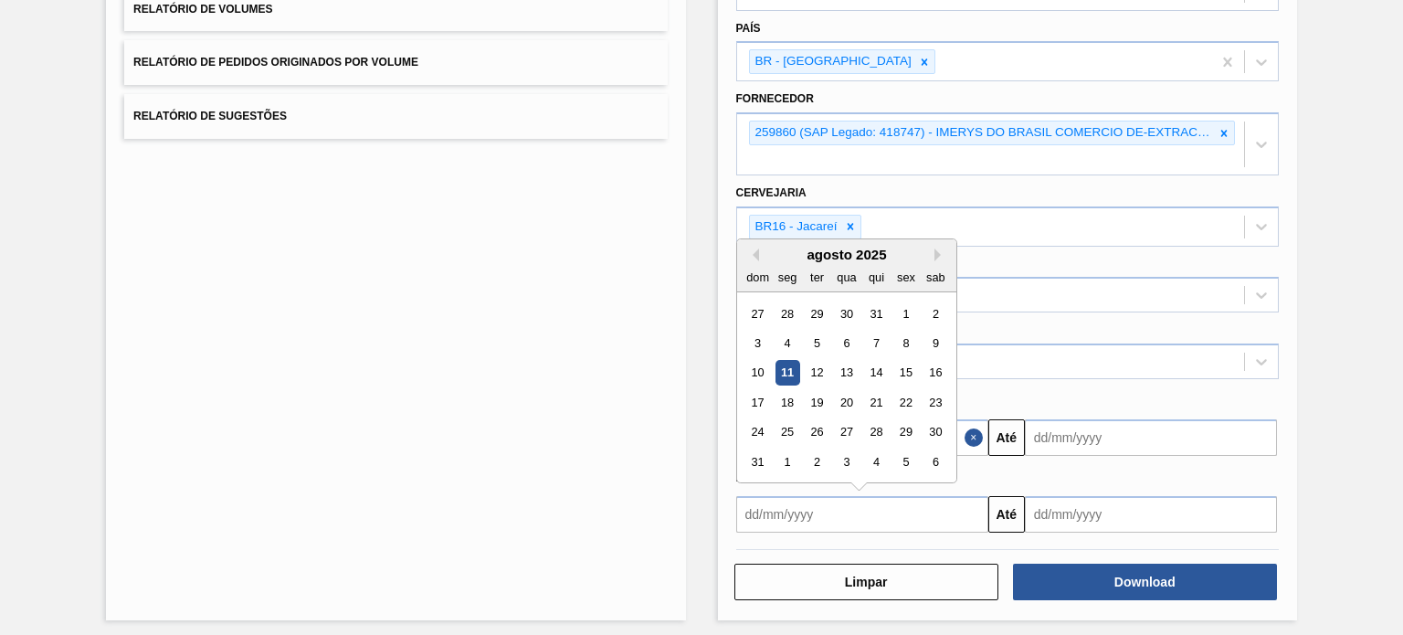
click at [938, 521] on input "text" at bounding box center [862, 514] width 252 height 37
click at [936, 251] on button "Next Month" at bounding box center [941, 254] width 13 height 13
click at [910, 305] on div "5" at bounding box center [905, 313] width 25 height 25
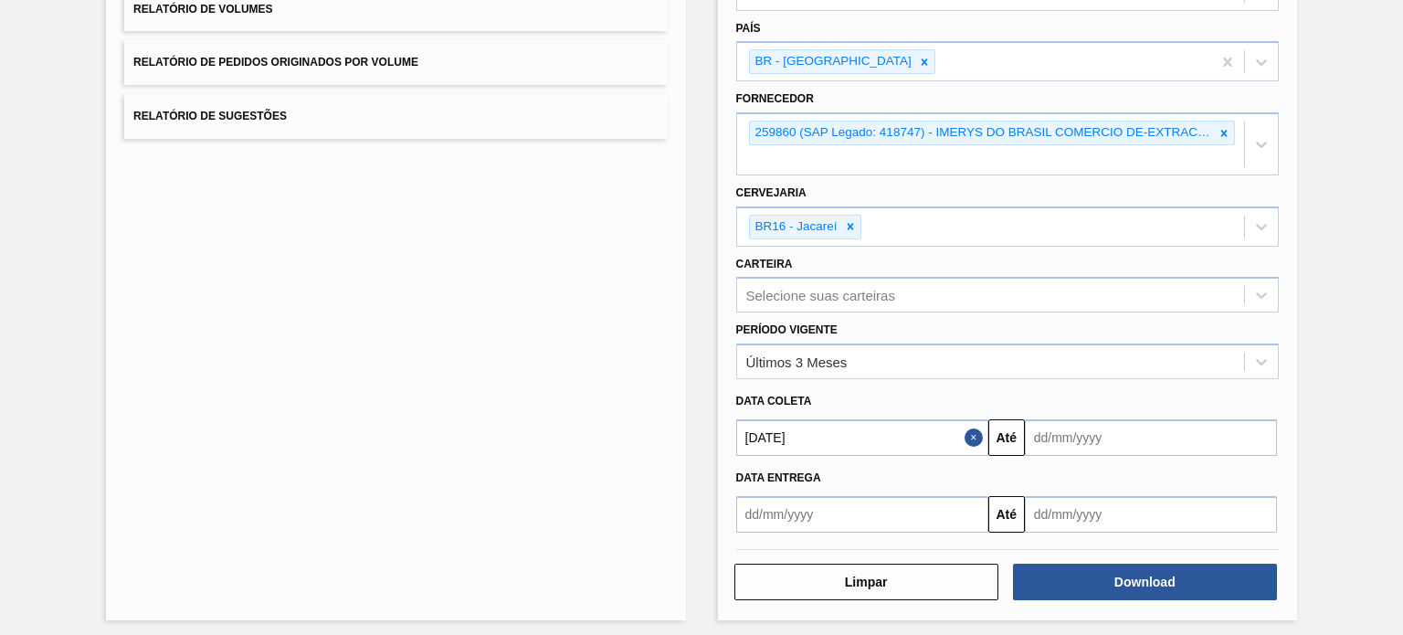
type input "05/09/2025"
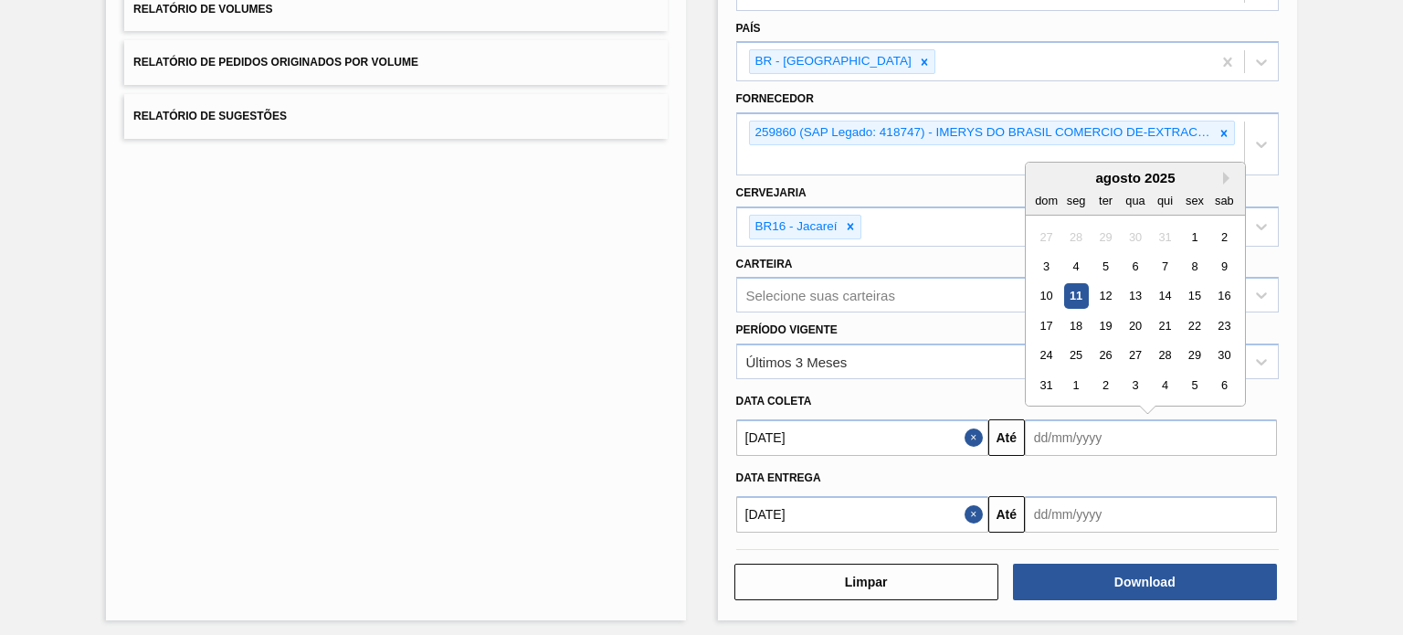
click at [1092, 441] on input "text" at bounding box center [1151, 437] width 252 height 37
click at [1216, 350] on div "30" at bounding box center [1224, 356] width 25 height 25
type input "30/08/2025"
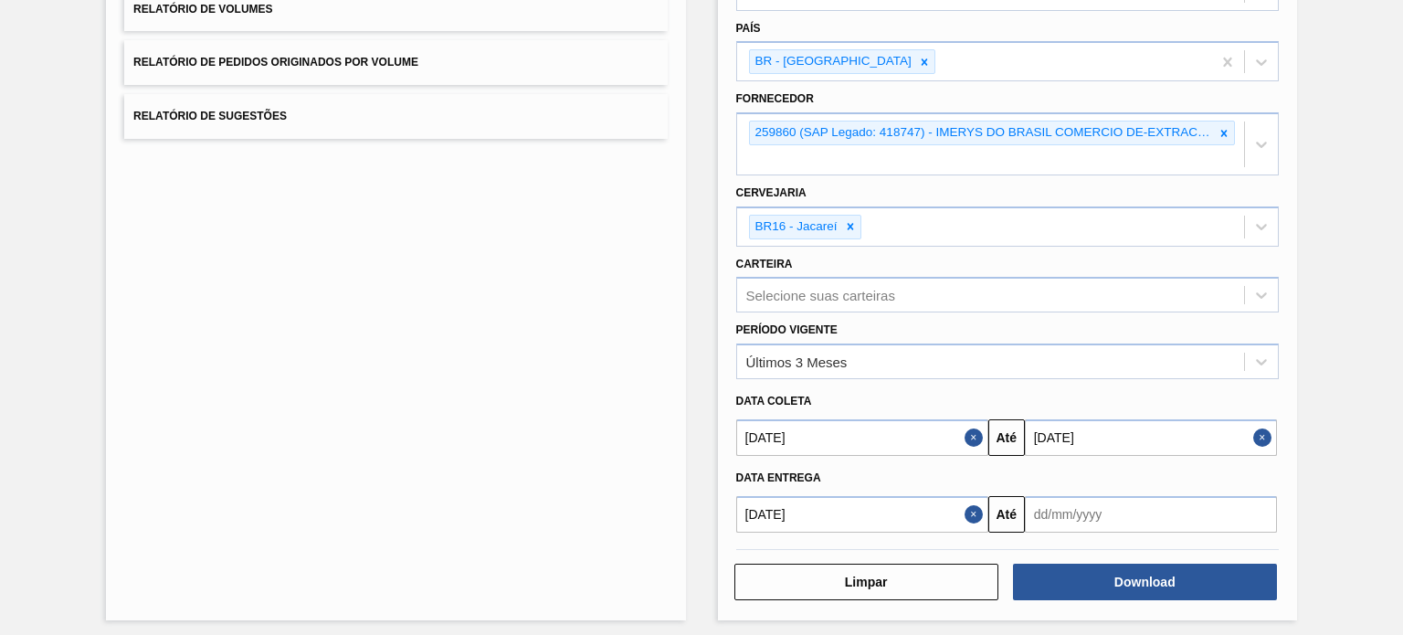
click at [1183, 518] on input "text" at bounding box center [1151, 514] width 252 height 37
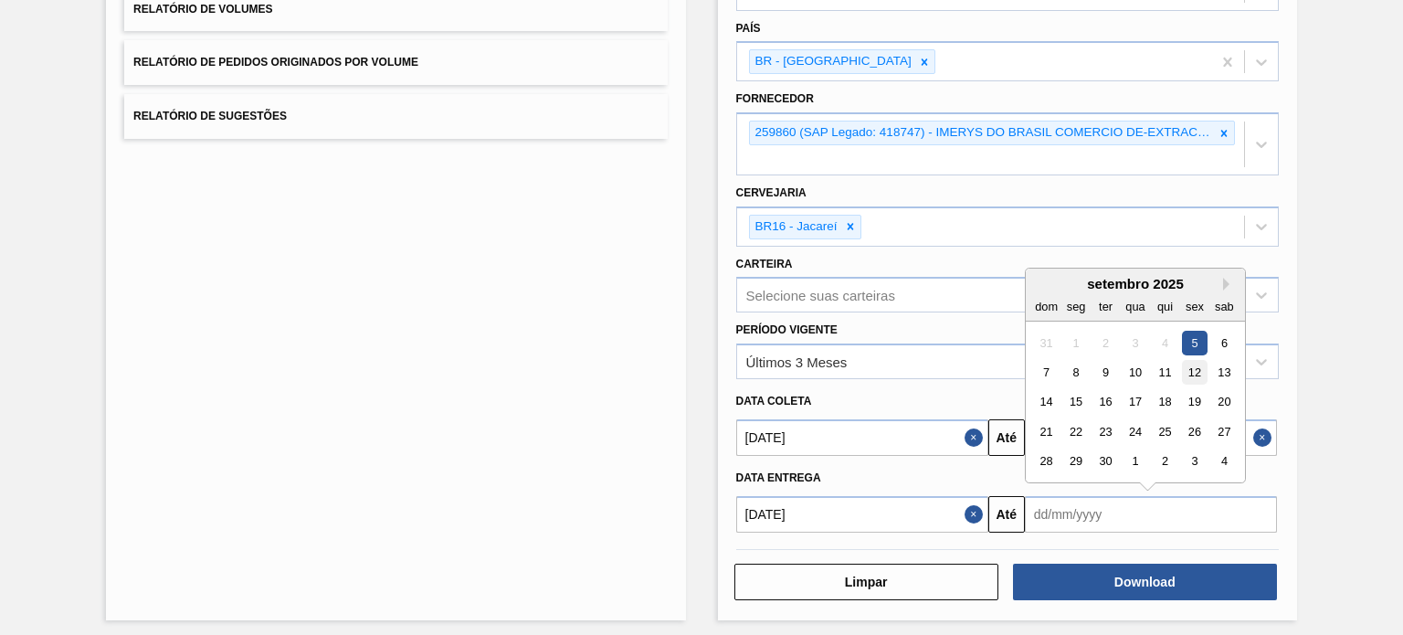
click at [1193, 373] on div "12" at bounding box center [1194, 372] width 25 height 25
type input "12/09/2025"
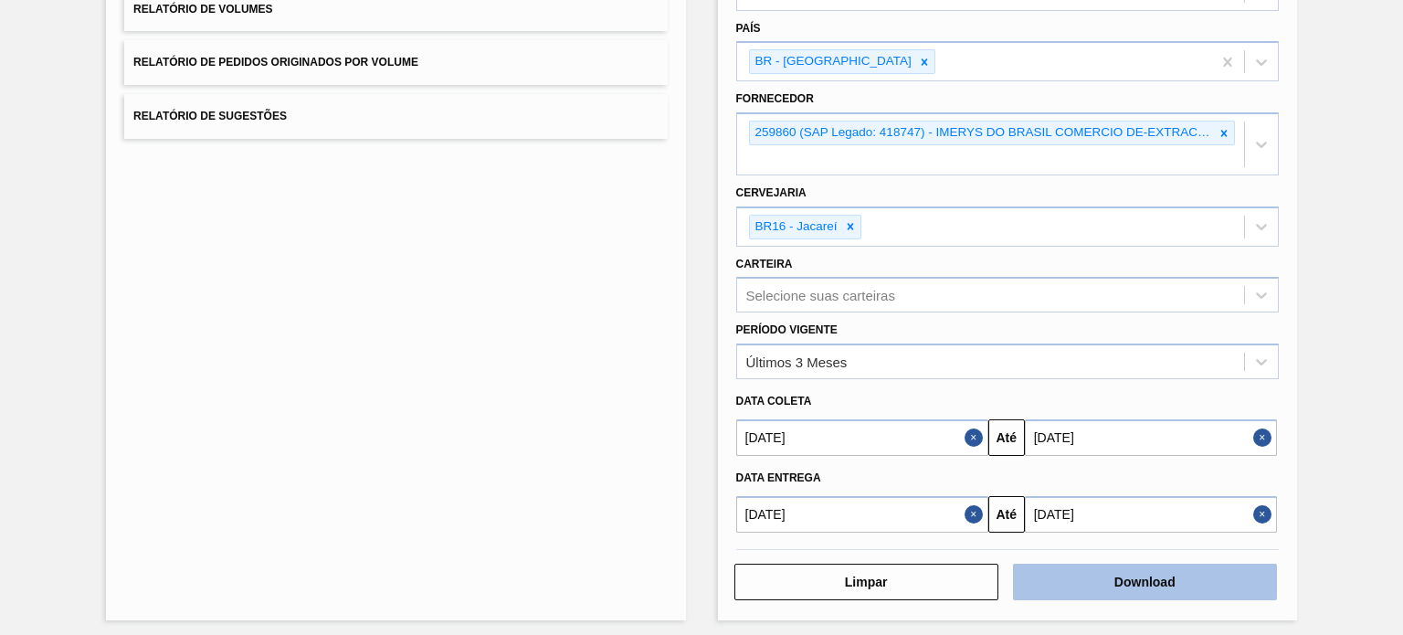
click at [1143, 584] on button "Download" at bounding box center [1145, 582] width 264 height 37
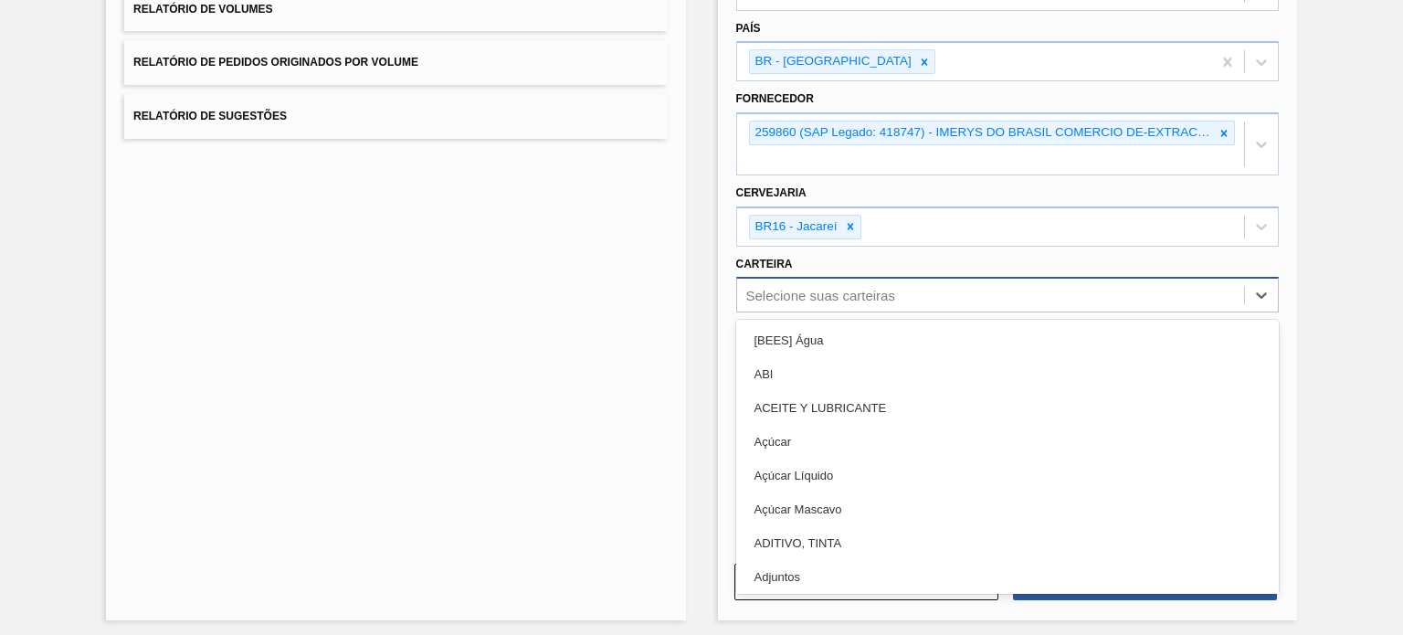
click at [997, 298] on div "Selecione suas carteiras" at bounding box center [990, 295] width 507 height 26
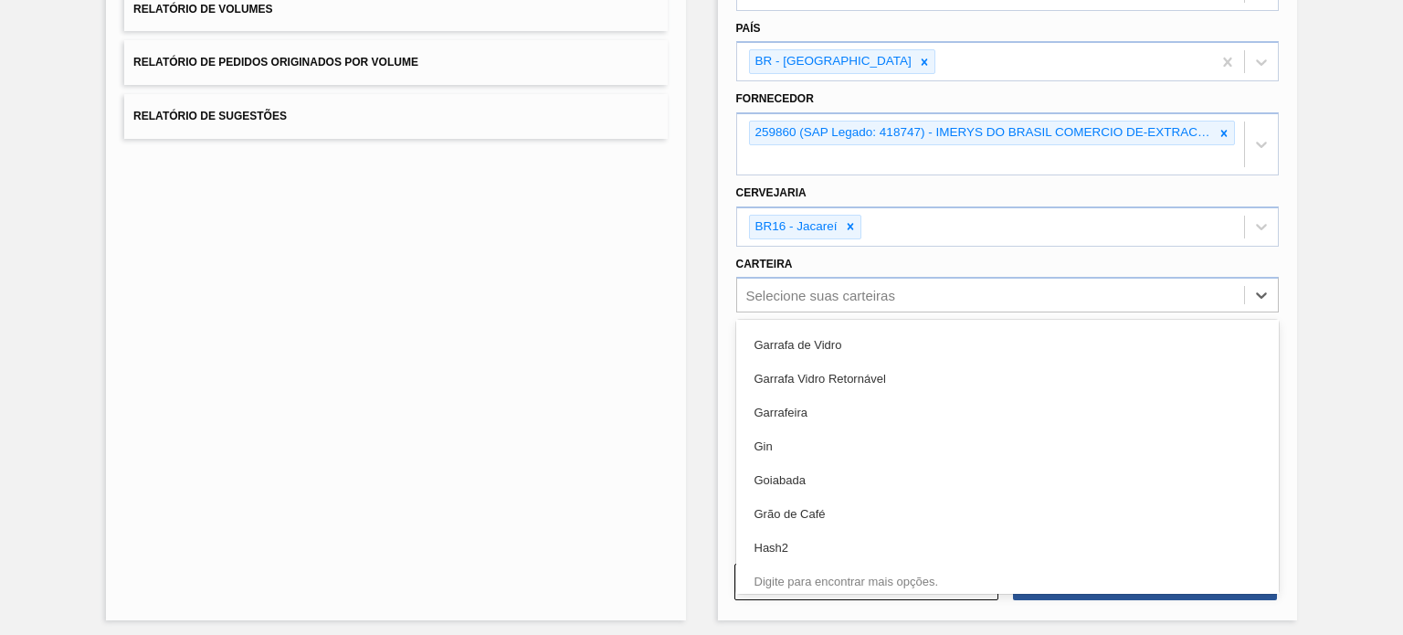
scroll to position [3146, 0]
click at [522, 365] on div "Lista de Relatórios Relatório de Pedidos Relatório de Volumes Relatório de Pedi…" at bounding box center [395, 249] width 579 height 741
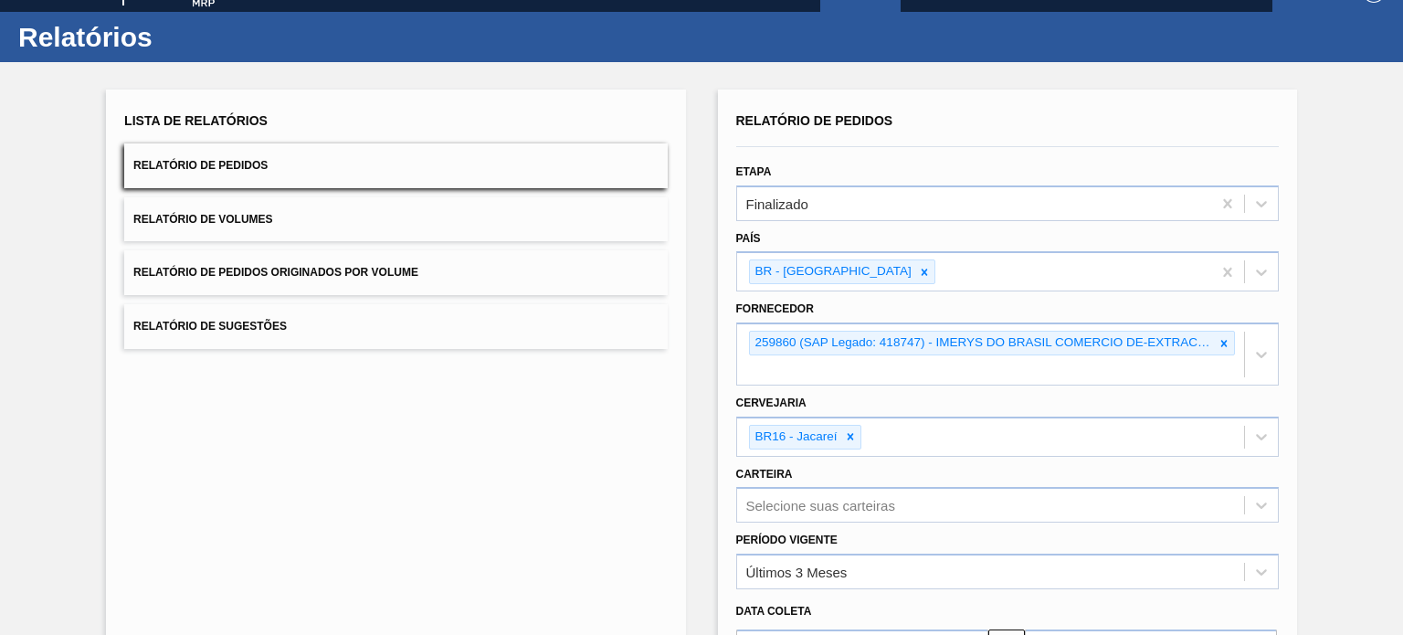
scroll to position [0, 0]
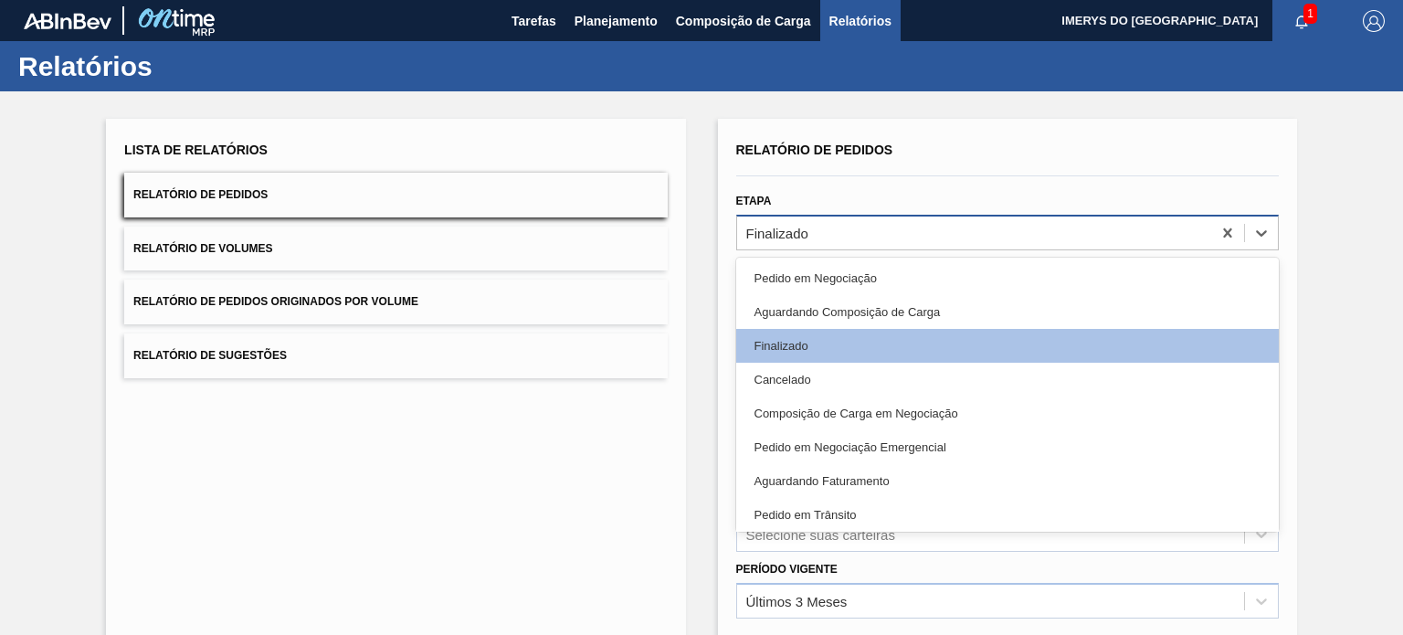
click at [938, 223] on div "Finalizado" at bounding box center [974, 232] width 474 height 26
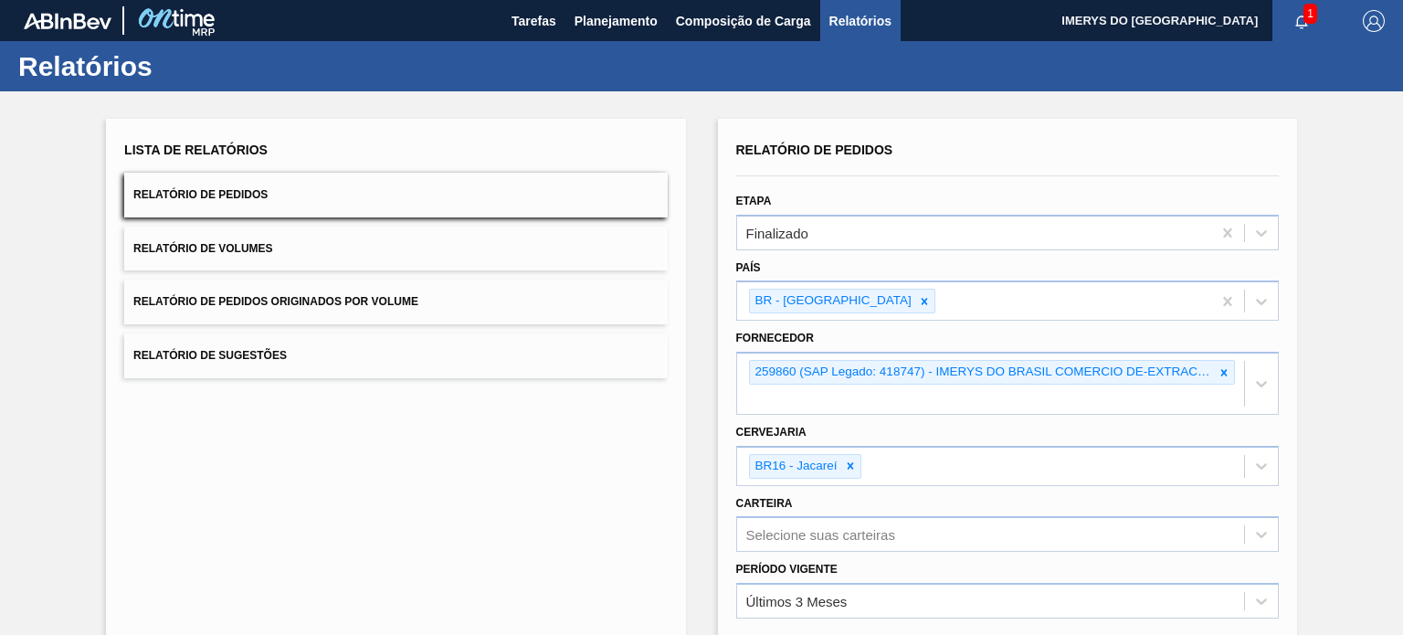
click at [601, 442] on div "Lista de Relatórios Relatório de Pedidos Relatório de Volumes Relatório de Pedi…" at bounding box center [395, 489] width 579 height 741
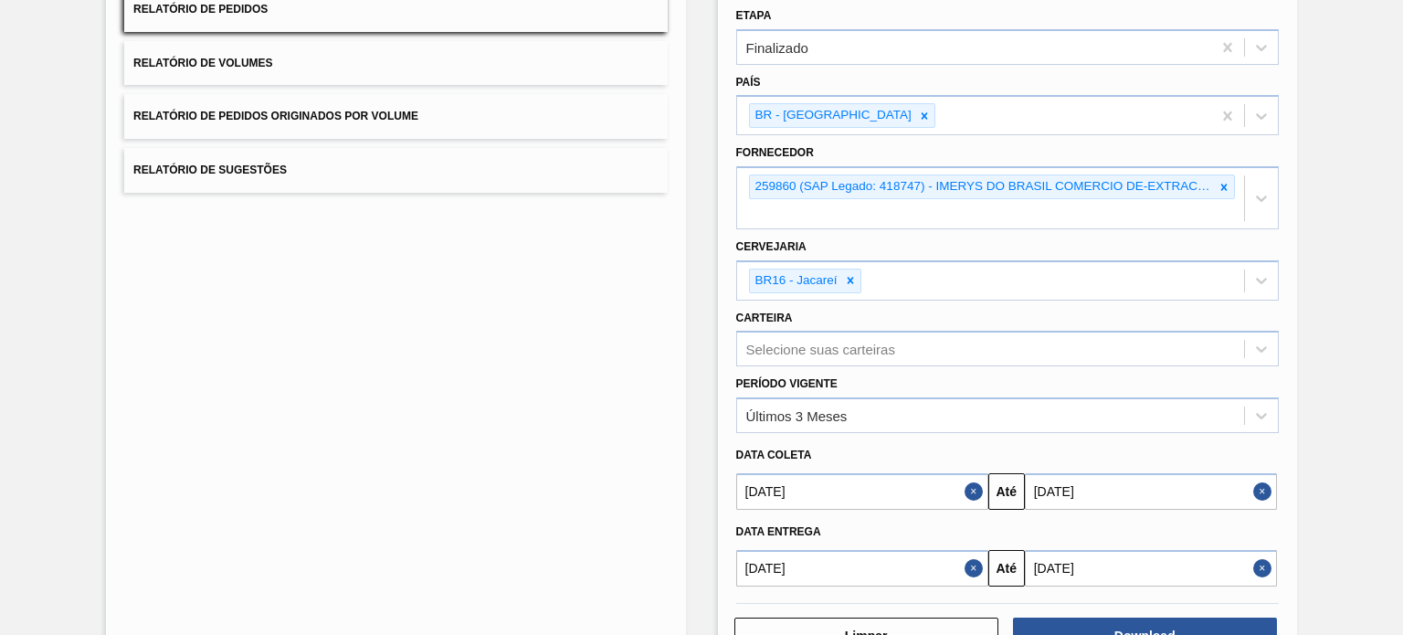
scroll to position [243, 0]
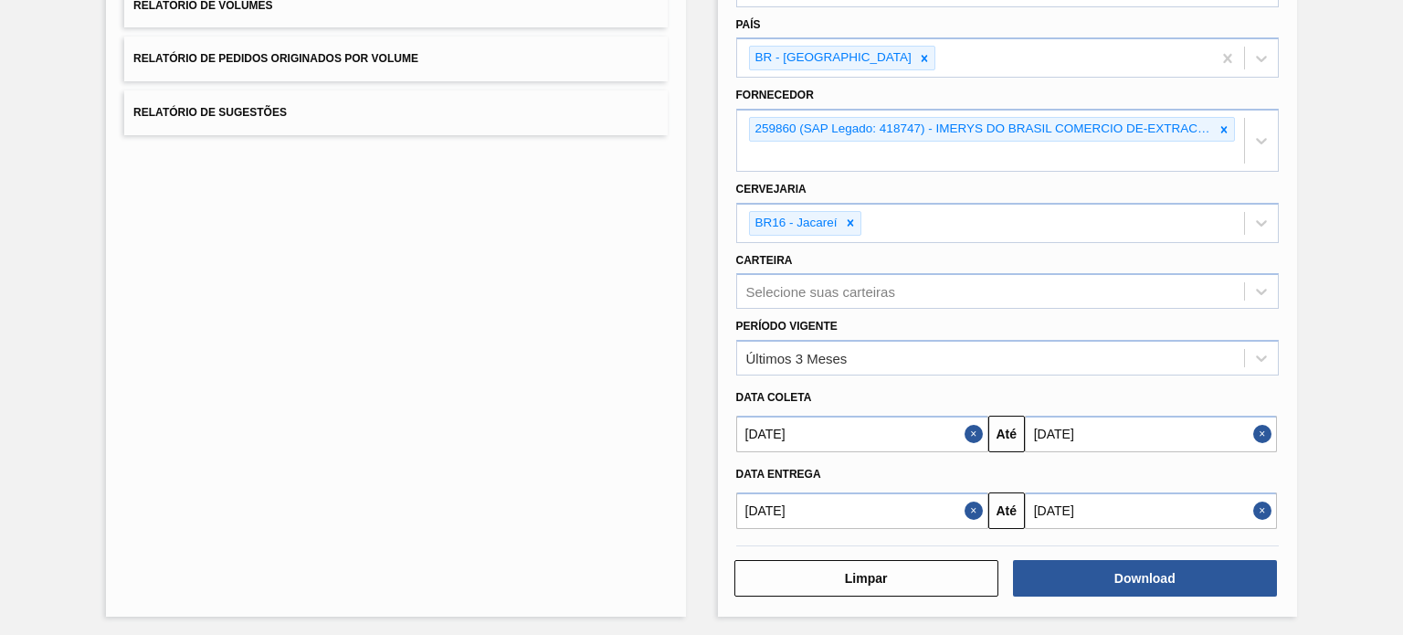
click at [967, 503] on button "Close" at bounding box center [977, 510] width 24 height 37
click at [965, 429] on button "Close" at bounding box center [977, 434] width 24 height 37
click at [1270, 437] on button "Close" at bounding box center [1265, 434] width 24 height 37
click at [1265, 503] on button "Close" at bounding box center [1265, 510] width 24 height 37
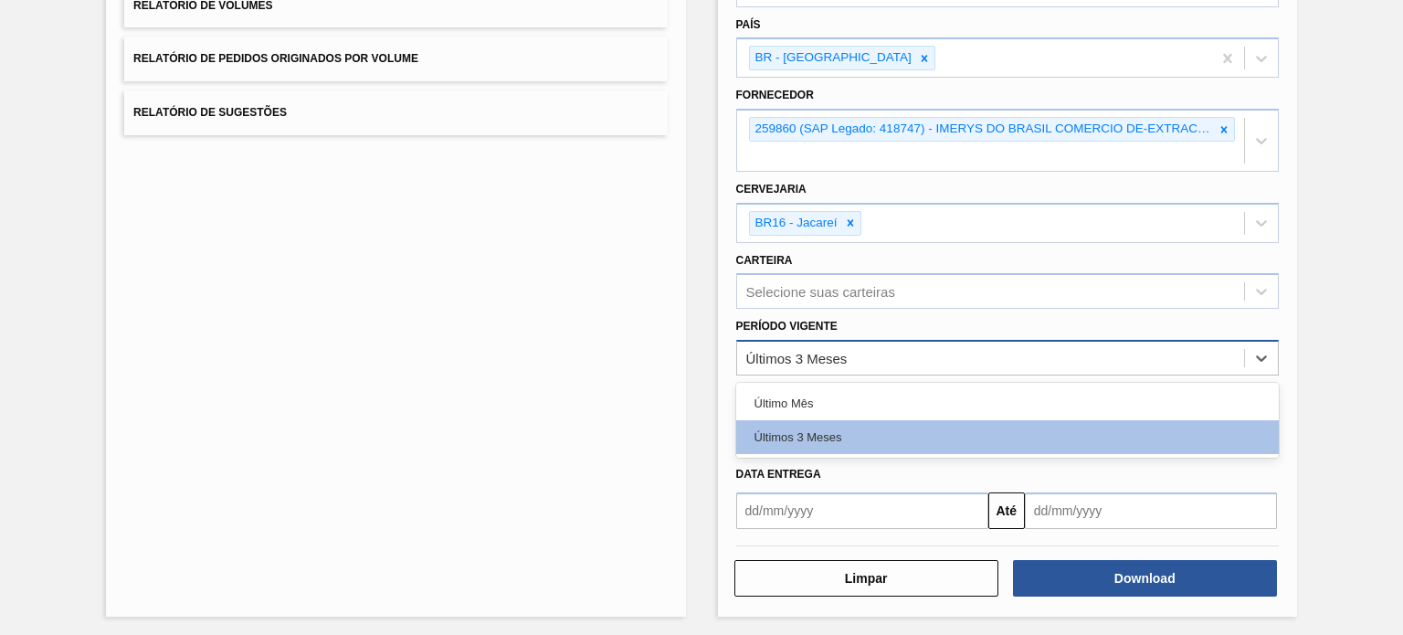
click at [1111, 358] on div "Últimos 3 Meses" at bounding box center [990, 358] width 507 height 26
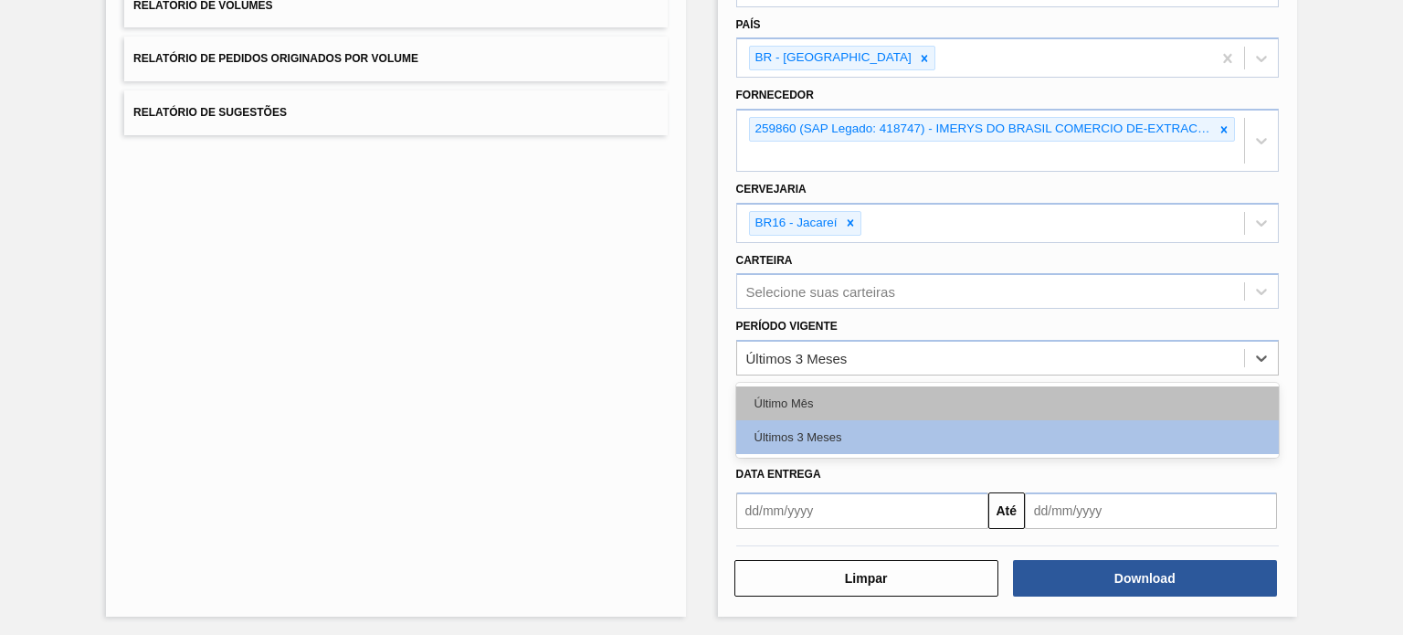
click at [1041, 397] on div "Último Mês" at bounding box center [1007, 403] width 543 height 34
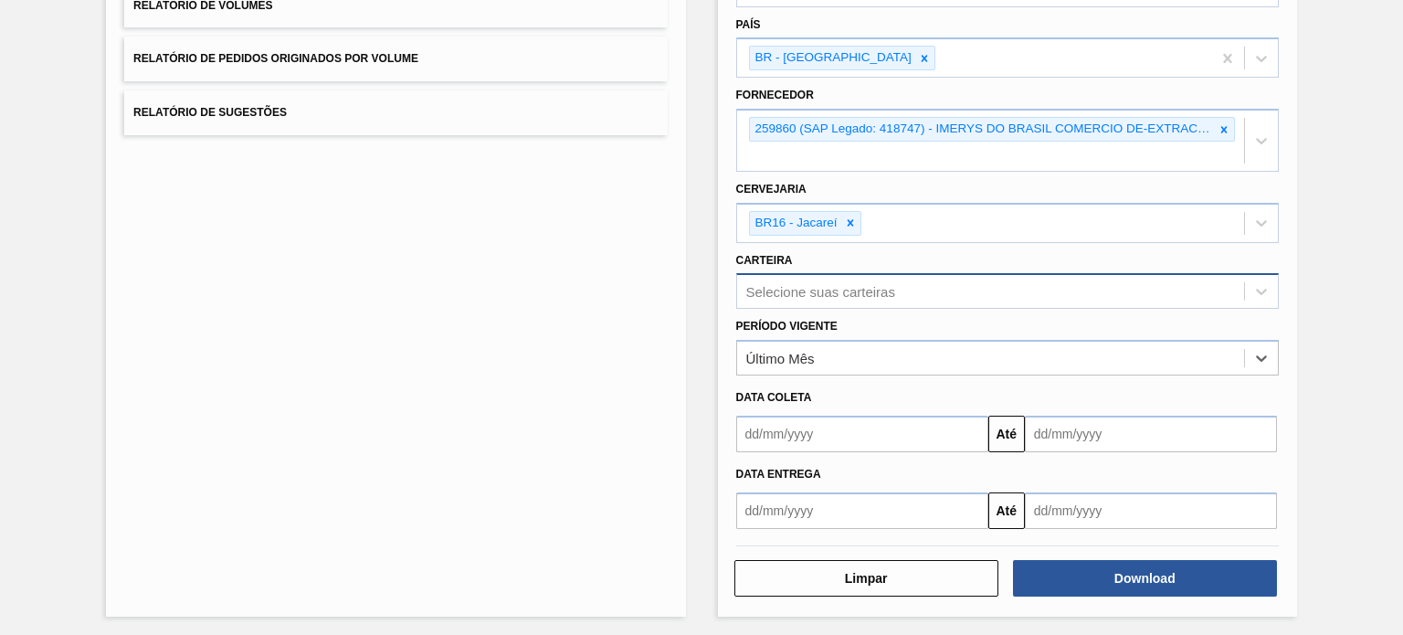
click at [957, 287] on div "Selecione suas carteiras" at bounding box center [990, 292] width 507 height 26
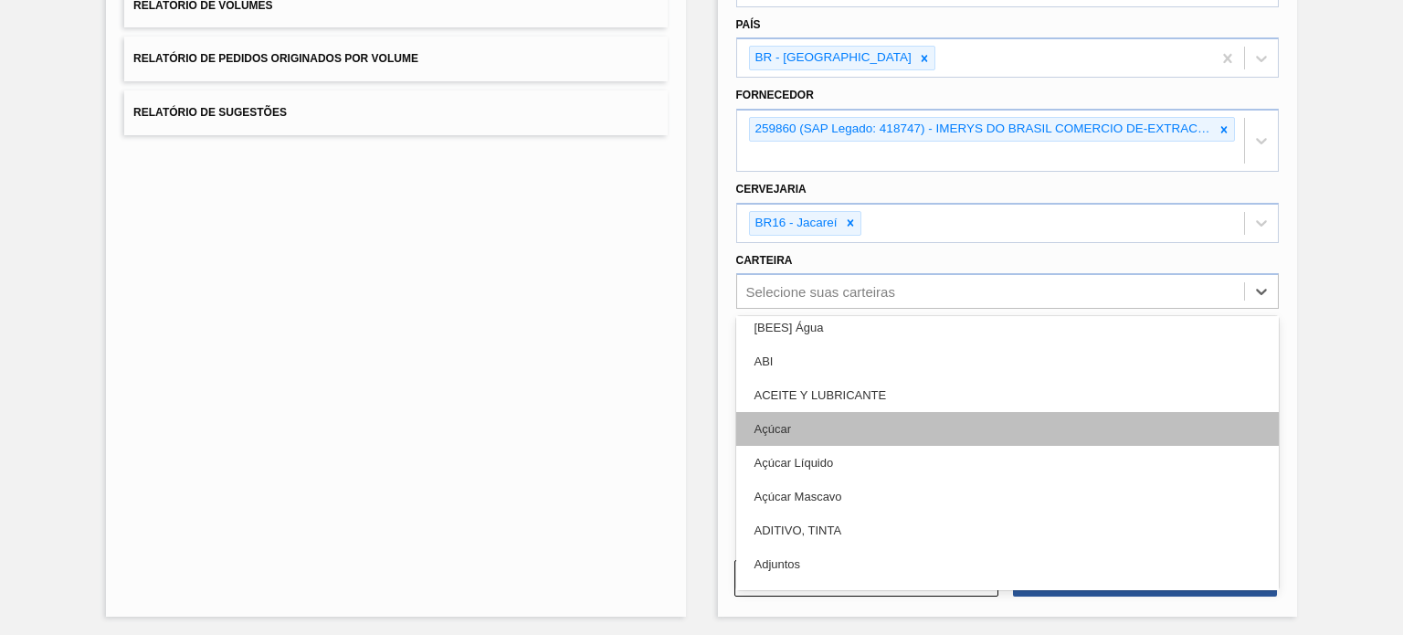
scroll to position [100, 0]
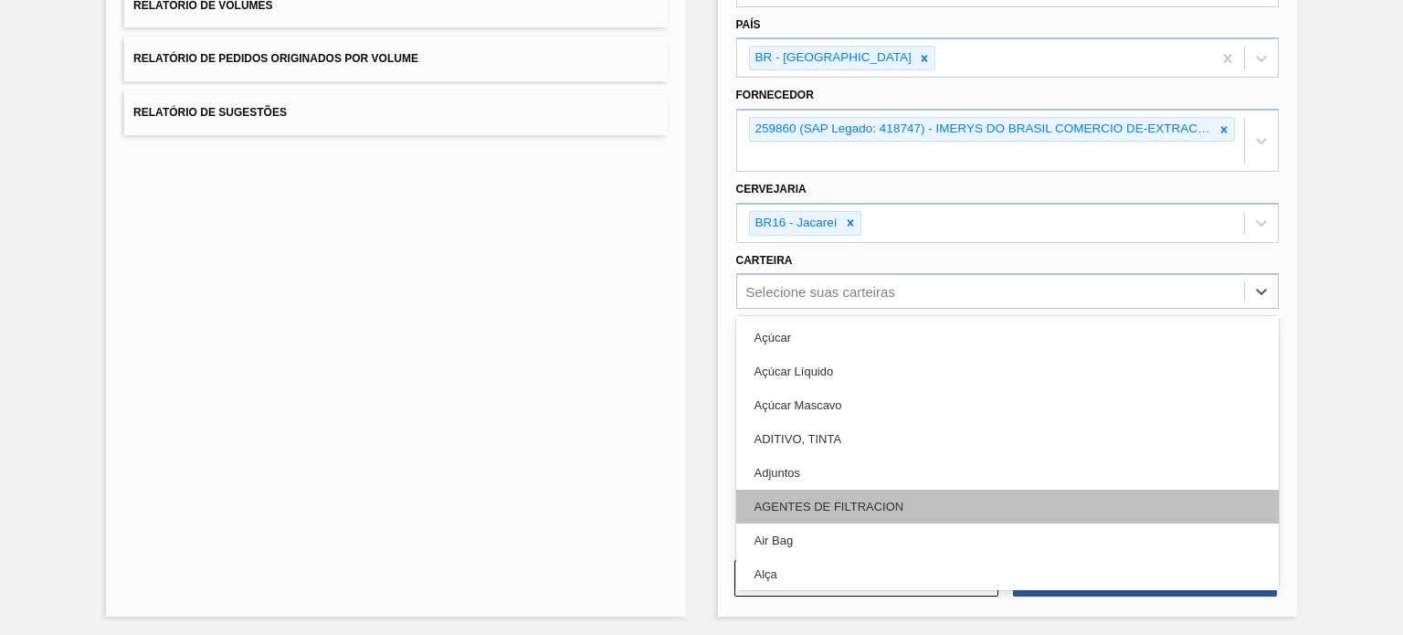
click at [894, 492] on div "AGENTES DE FILTRACION" at bounding box center [1007, 507] width 543 height 34
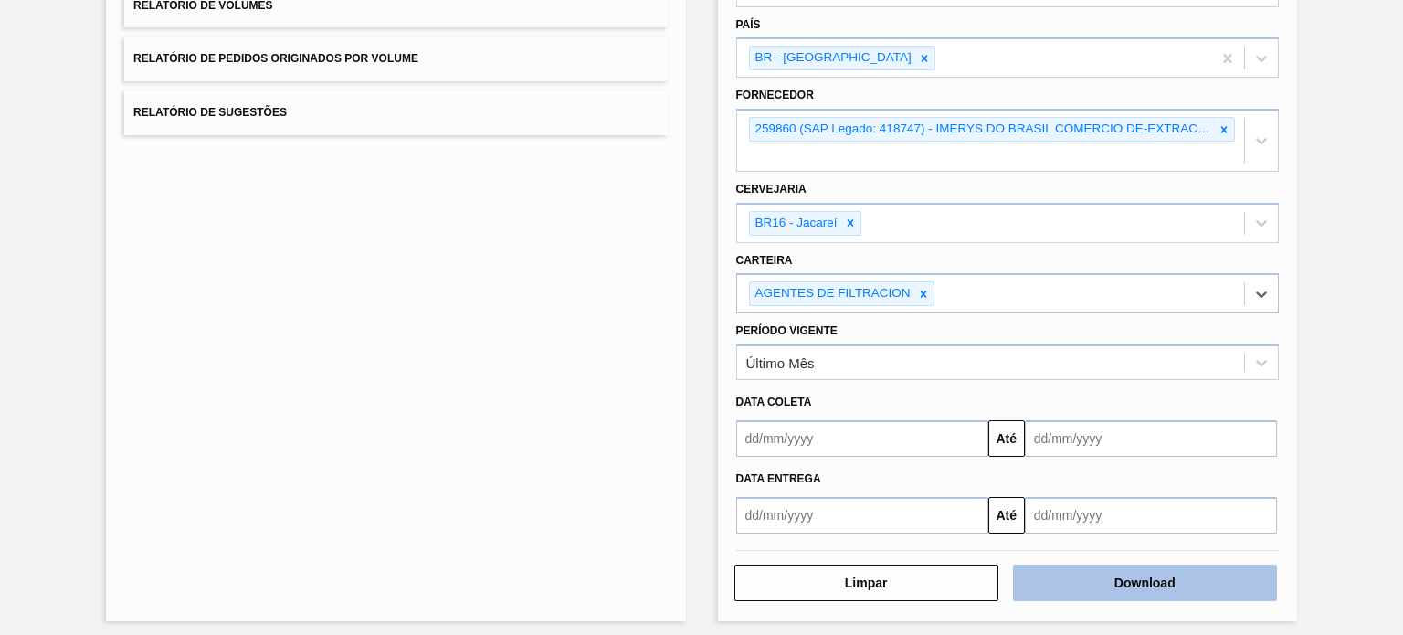
click at [1112, 580] on button "Download" at bounding box center [1145, 583] width 264 height 37
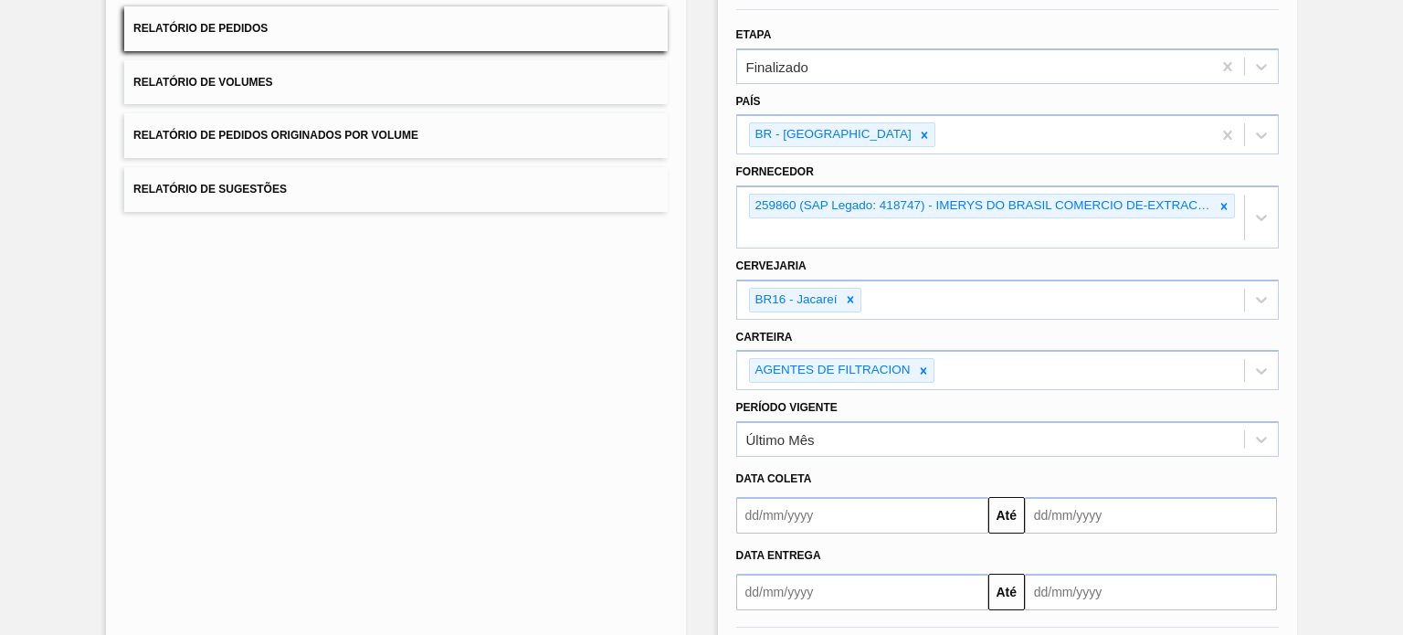
scroll to position [0, 0]
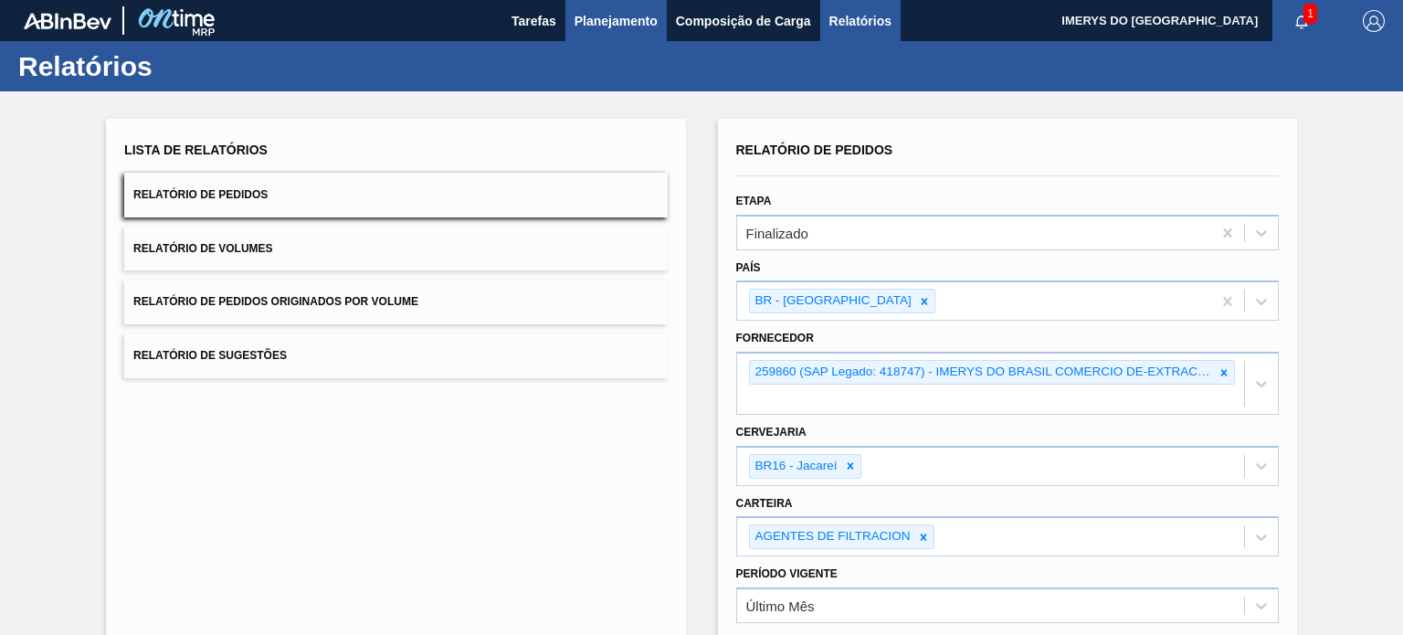
click at [594, 16] on span "Planejamento" at bounding box center [616, 21] width 83 height 22
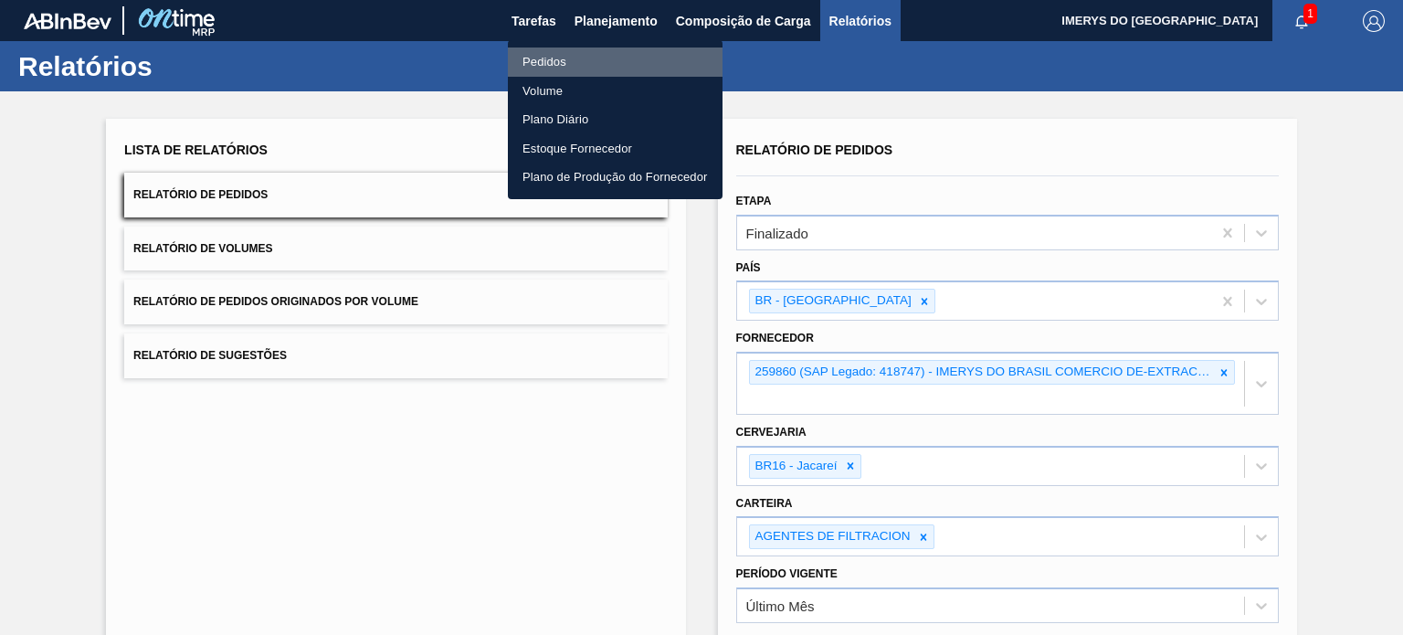
click at [552, 58] on li "Pedidos" at bounding box center [615, 62] width 215 height 29
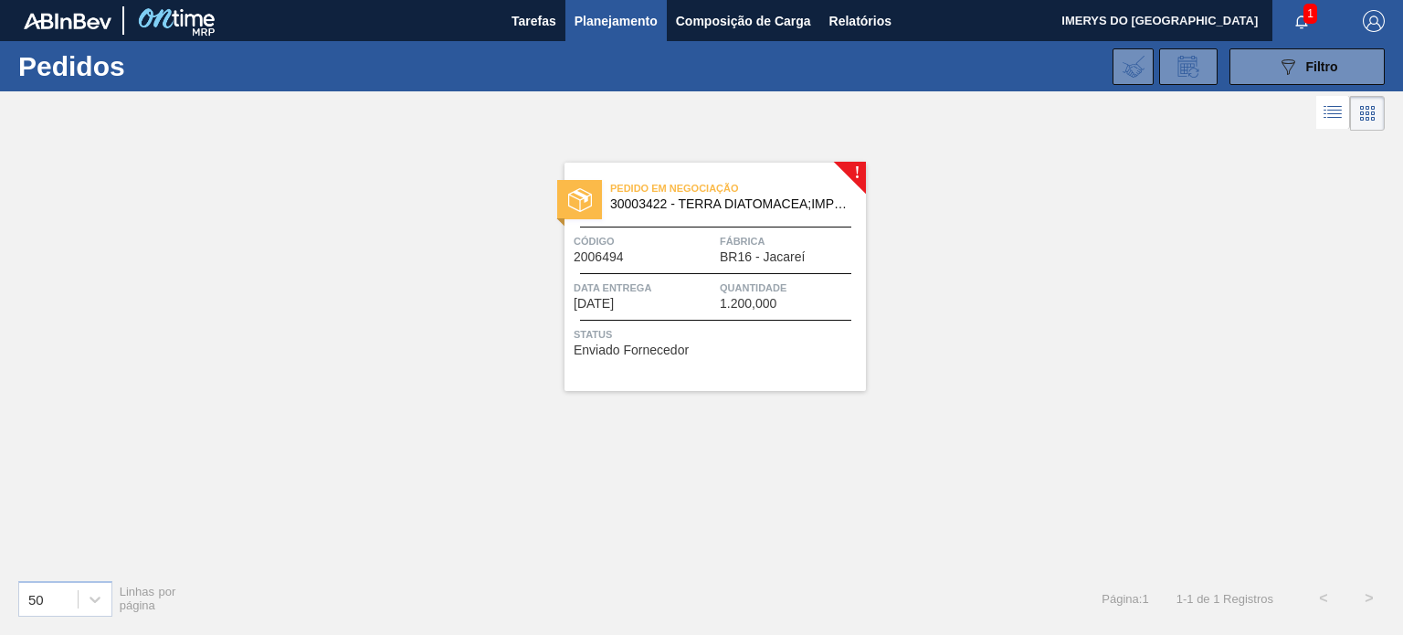
click at [654, 288] on span "Data entrega" at bounding box center [645, 288] width 142 height 18
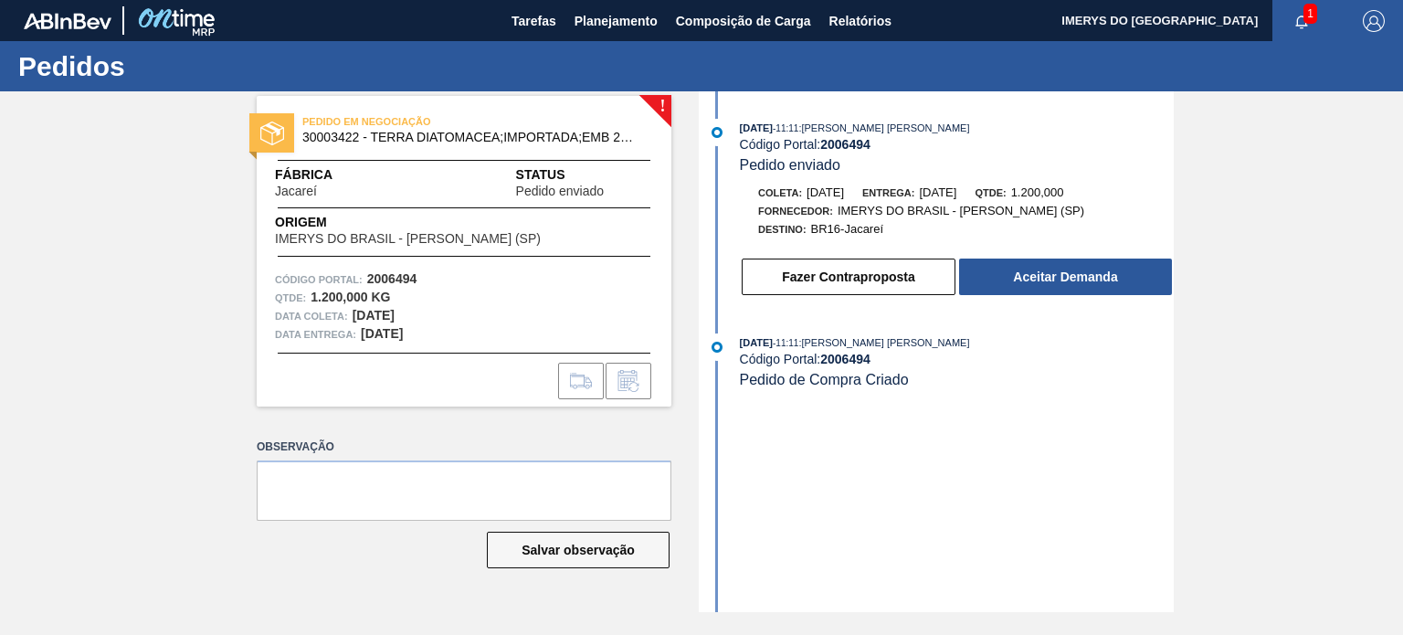
click at [523, 138] on span "30003422 - TERRA DIATOMACEA;IMPORTADA;EMB 24KG" at bounding box center [468, 138] width 332 height 14
click at [600, 134] on span "30003422 - TERRA DIATOMACEA;IMPORTADA;EMB 24KG" at bounding box center [468, 138] width 332 height 14
click at [621, 132] on span "30003422 - TERRA DIATOMACEA;IMPORTADA;EMB 24KG" at bounding box center [468, 138] width 332 height 14
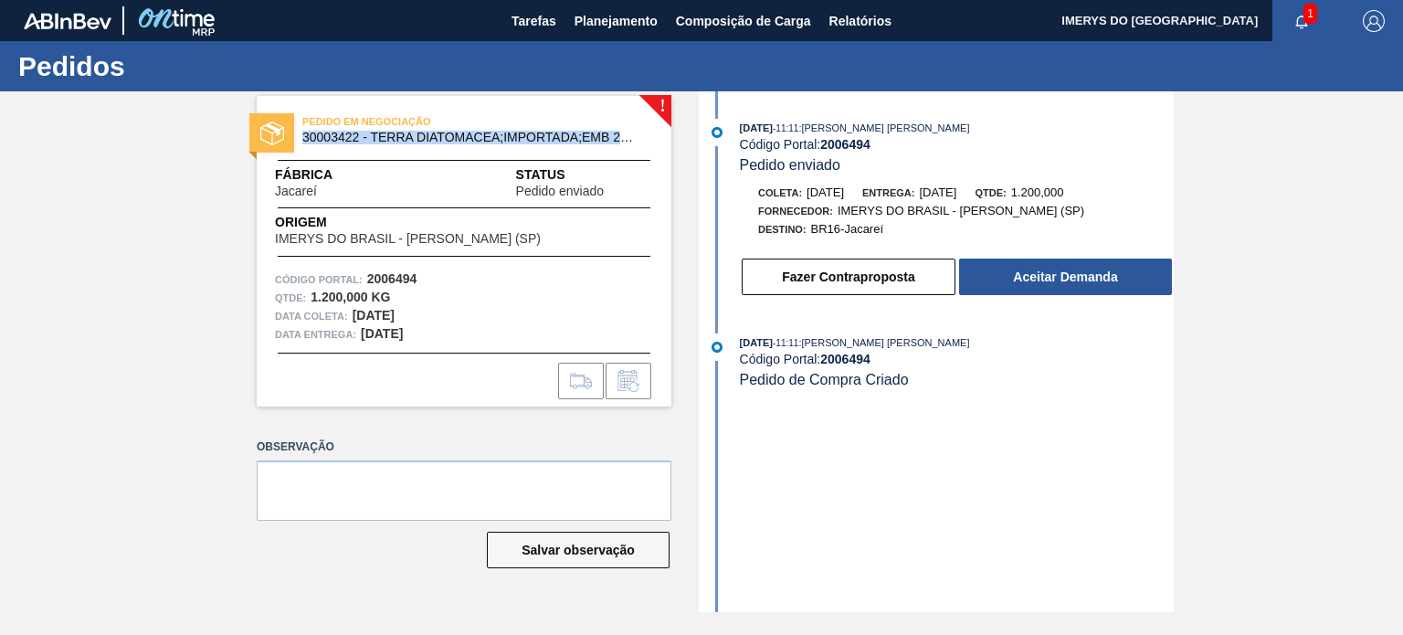
click at [621, 132] on span "30003422 - TERRA DIATOMACEA;IMPORTADA;EMB 24KG" at bounding box center [468, 138] width 332 height 14
click at [625, 134] on span "30003422 - TERRA DIATOMACEA;IMPORTADA;EMB 24KG" at bounding box center [468, 138] width 332 height 14
click at [629, 134] on span "30003422 - TERRA DIATOMACEA;IMPORTADA;EMB 24KG" at bounding box center [468, 138] width 332 height 14
drag, startPoint x: 301, startPoint y: 131, endPoint x: 612, endPoint y: 440, distance: 439.3
click at [639, 140] on div "PEDIDO EM NEGOCIAÇÃO 30003422 - TERRA DIATOMACEA;IMPORTADA;EMB 24KG" at bounding box center [464, 130] width 415 height 41
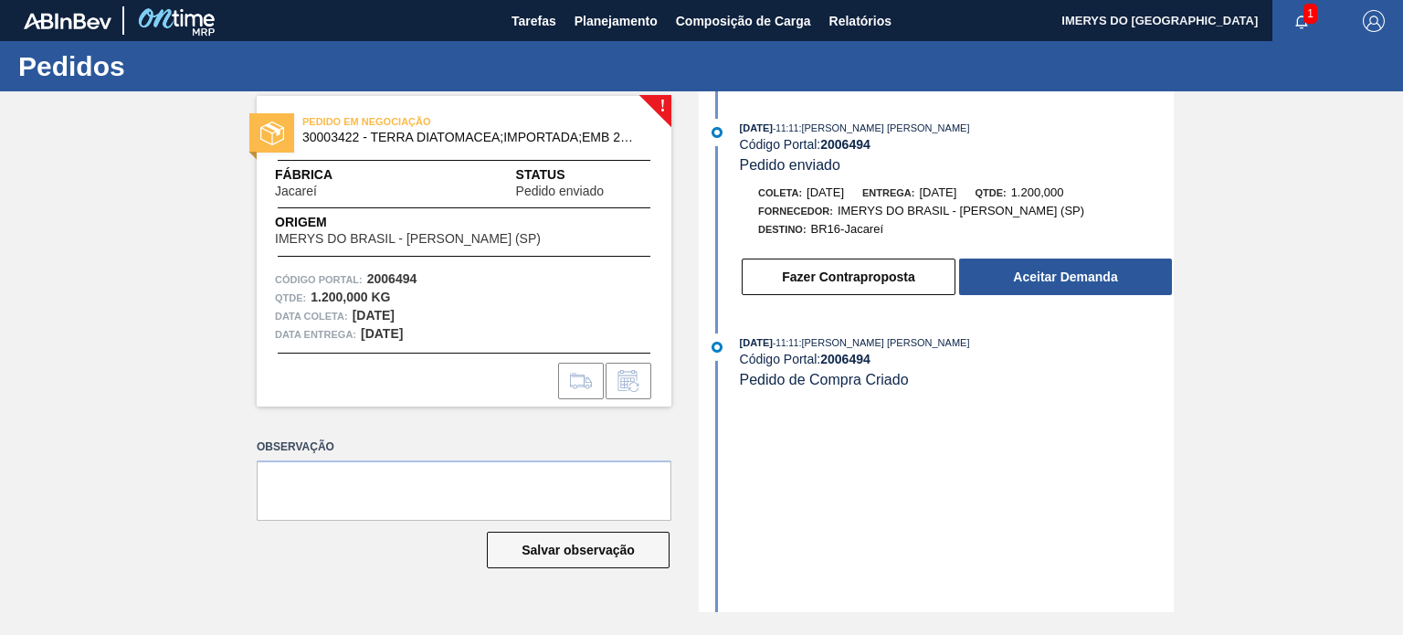
click at [749, 568] on div "11/08/2025 - 11:11 : GUSTAVO HENRIQUE CALO FARIAS Código Portal: 2006494 Pedido…" at bounding box center [938, 351] width 470 height 521
click at [812, 279] on button "Fazer Contraproposta" at bounding box center [849, 277] width 214 height 37
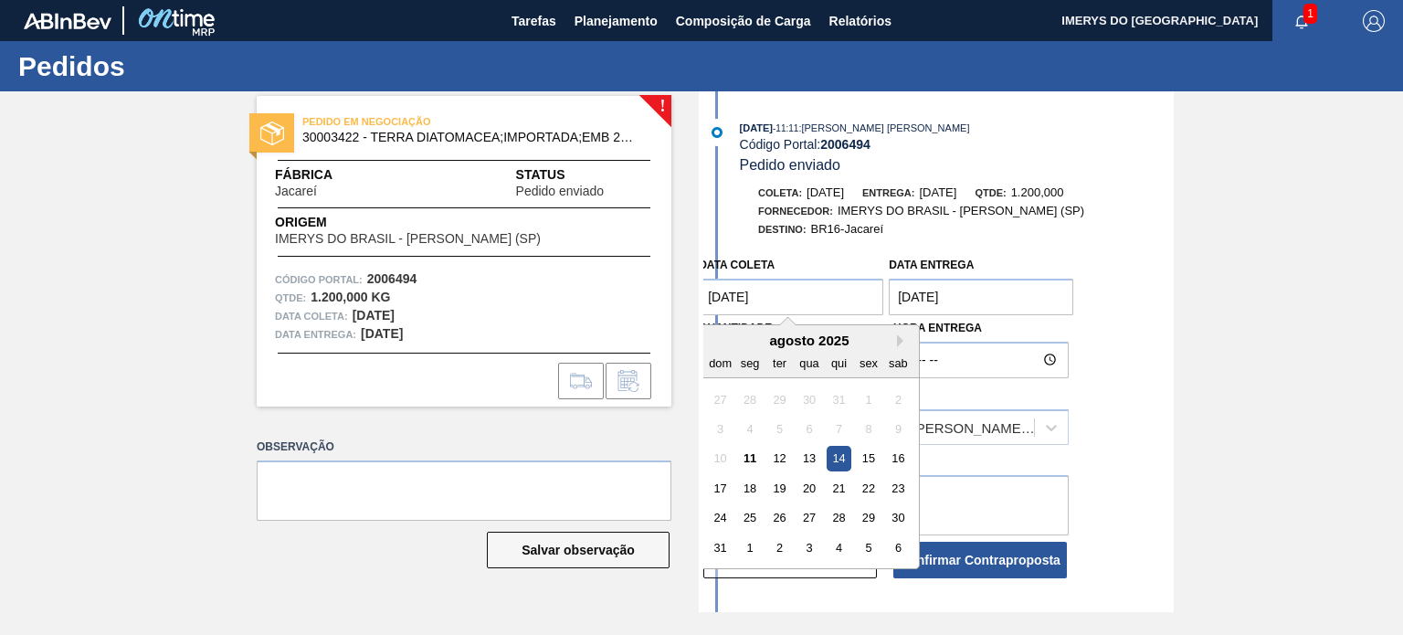
click at [819, 304] on coleta "[DATE]" at bounding box center [791, 297] width 185 height 37
click at [756, 489] on div "18" at bounding box center [750, 488] width 25 height 25
type coleta "18/08/2025"
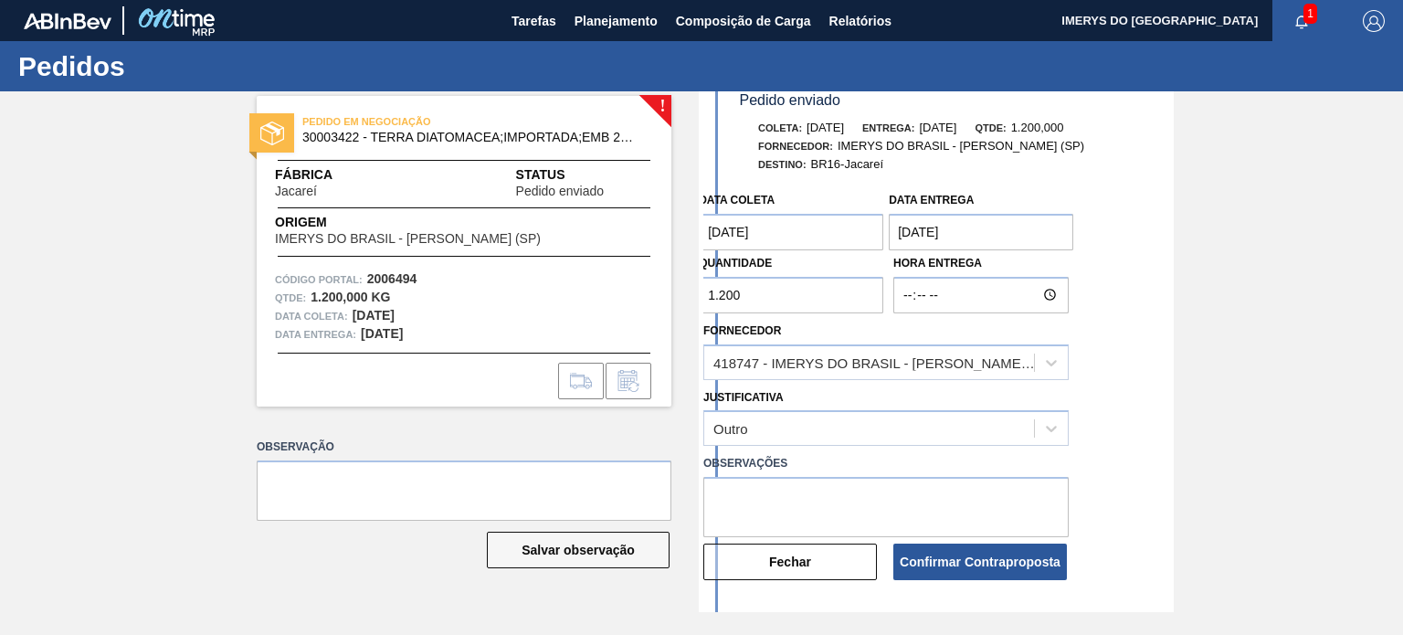
scroll to position [91, 0]
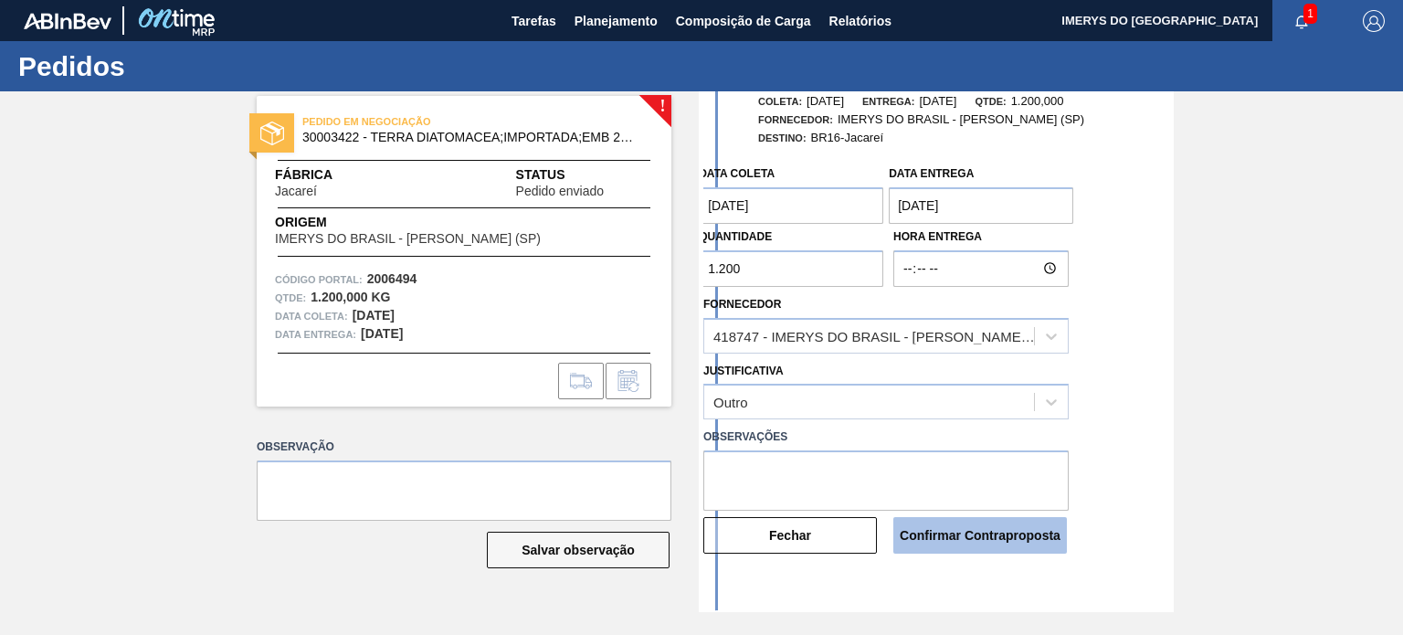
click at [950, 541] on button "Confirmar Contraproposta" at bounding box center [980, 535] width 174 height 37
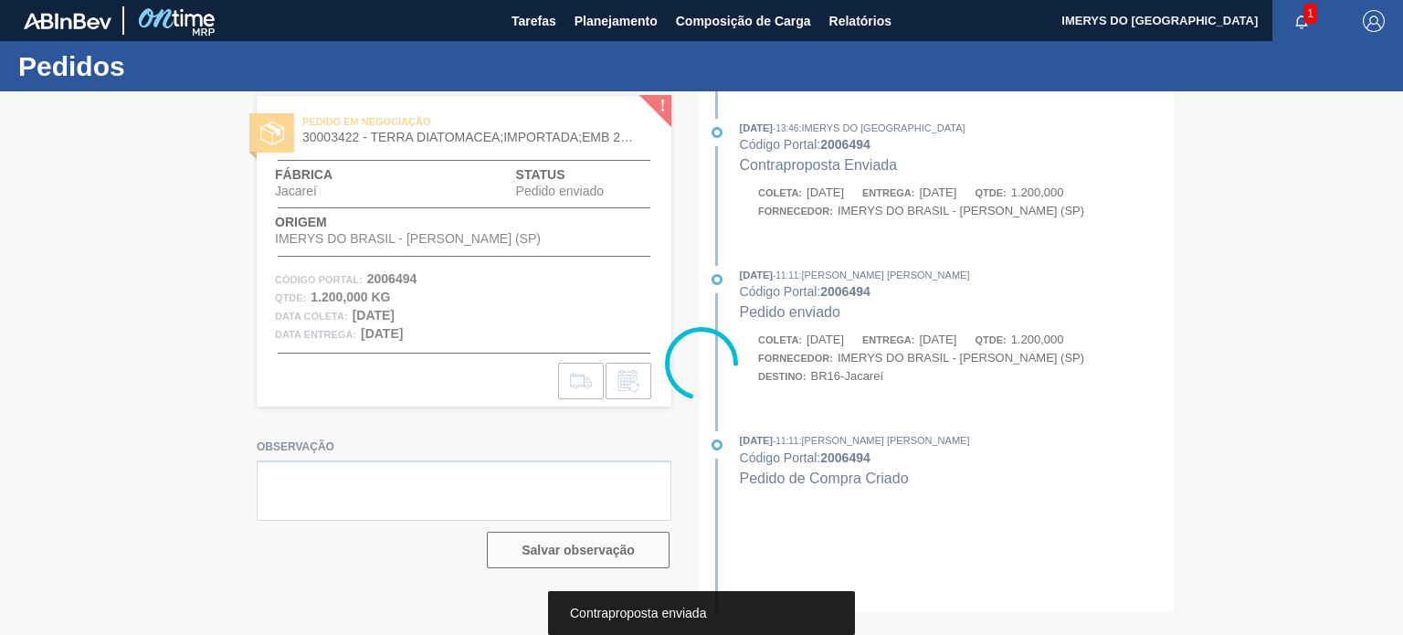
scroll to position [0, 0]
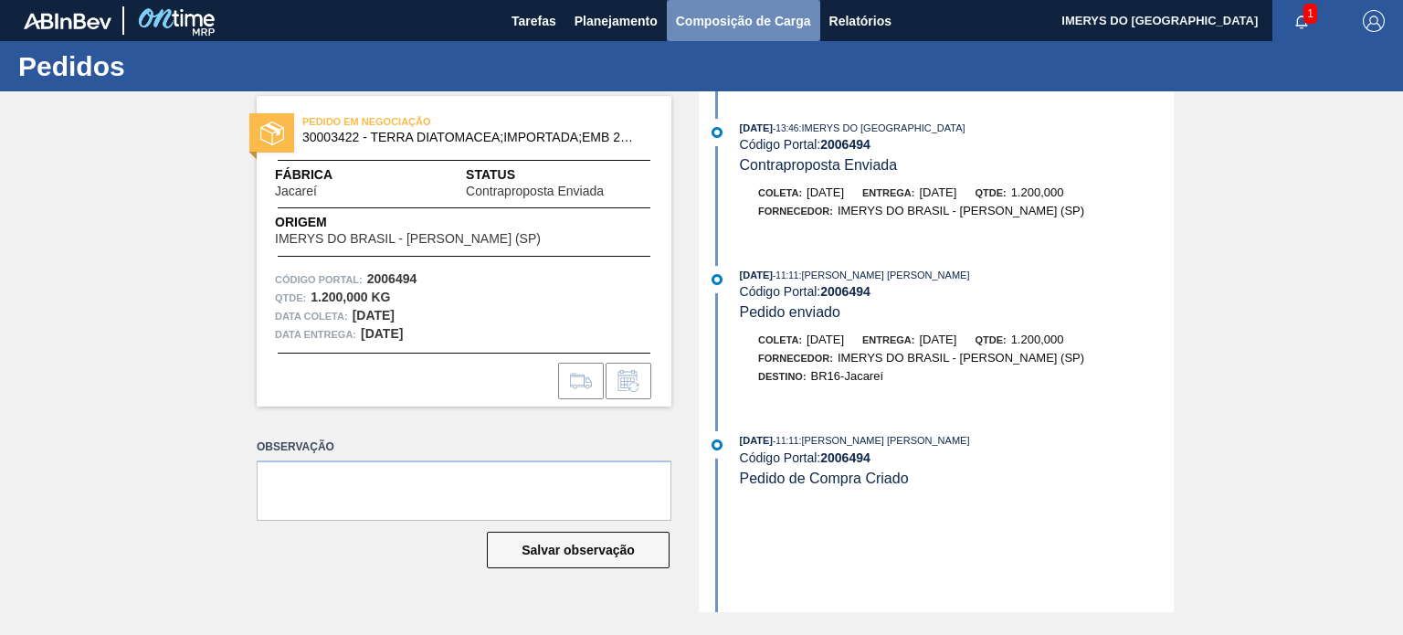
click at [722, 30] on span "Composição de Carga" at bounding box center [743, 21] width 135 height 22
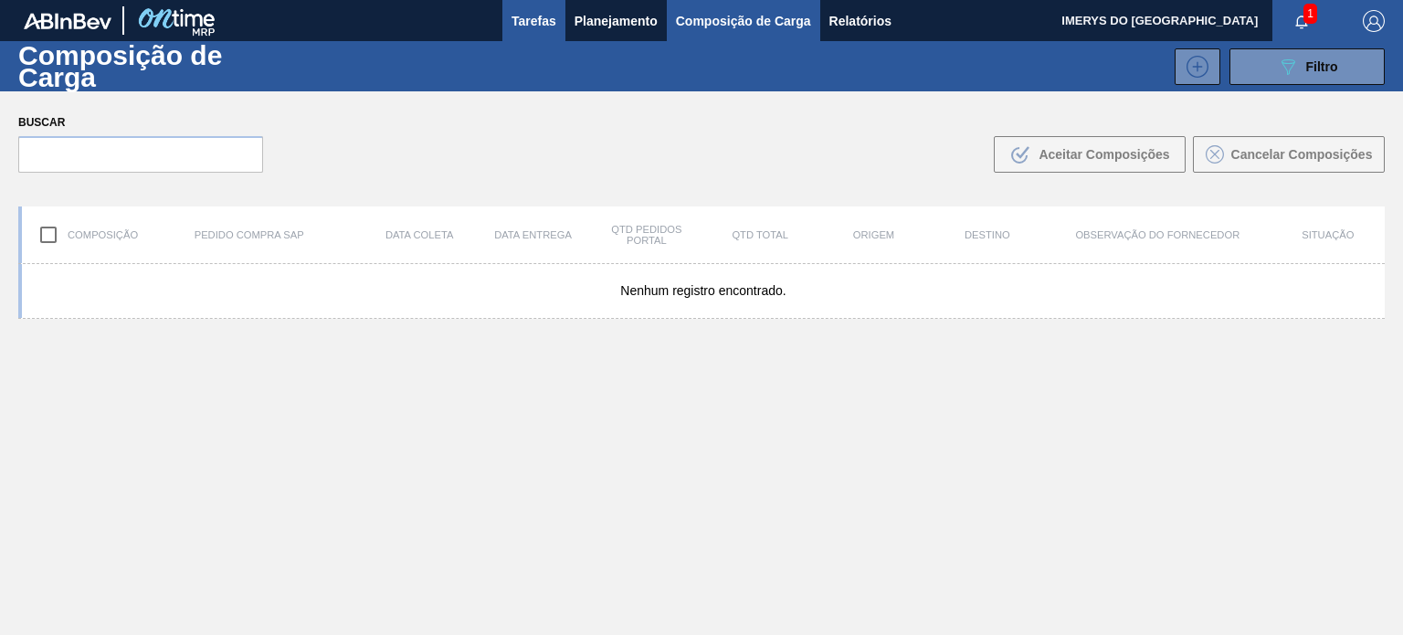
click at [533, 20] on span "Tarefas" at bounding box center [534, 21] width 45 height 22
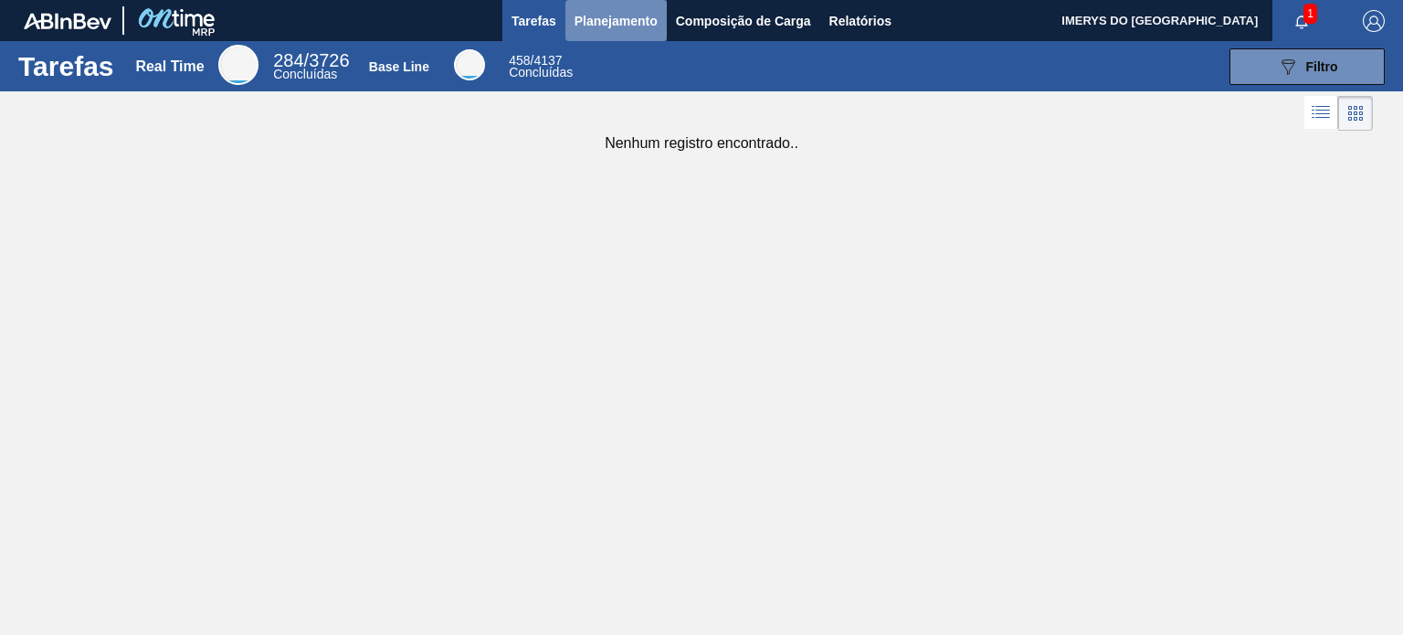
click at [616, 20] on span "Planejamento" at bounding box center [616, 21] width 83 height 22
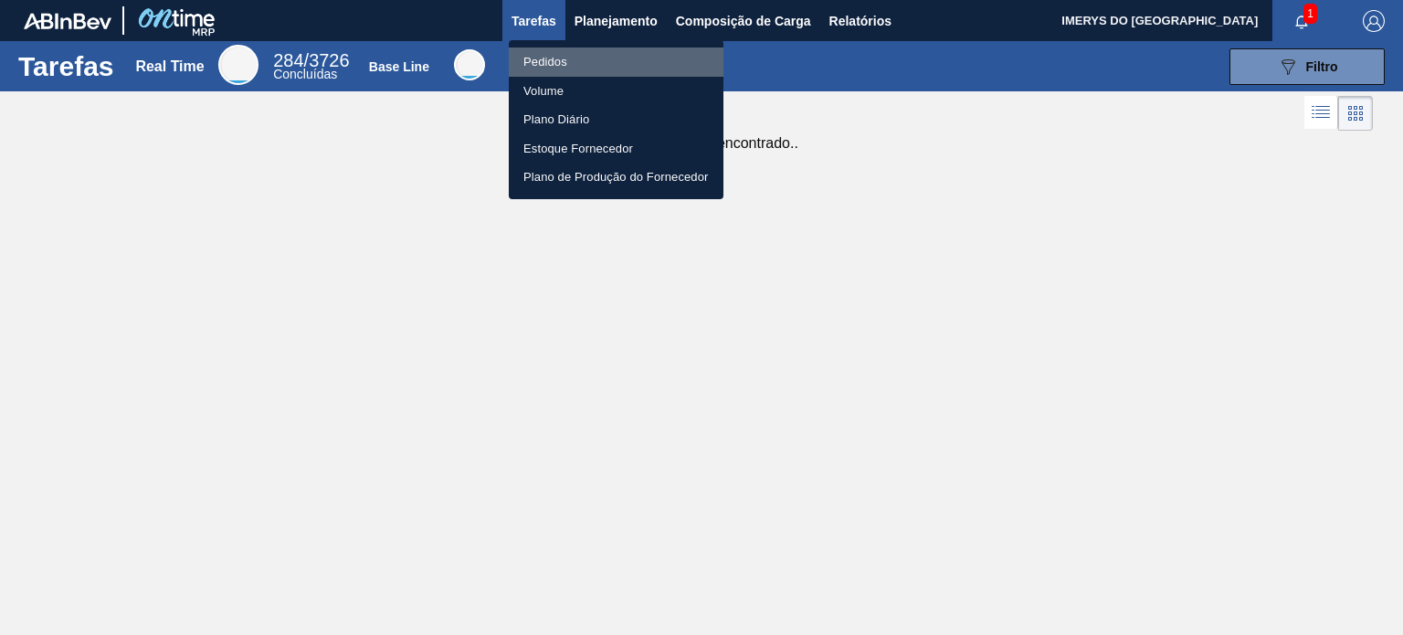
click at [574, 57] on li "Pedidos" at bounding box center [616, 62] width 215 height 29
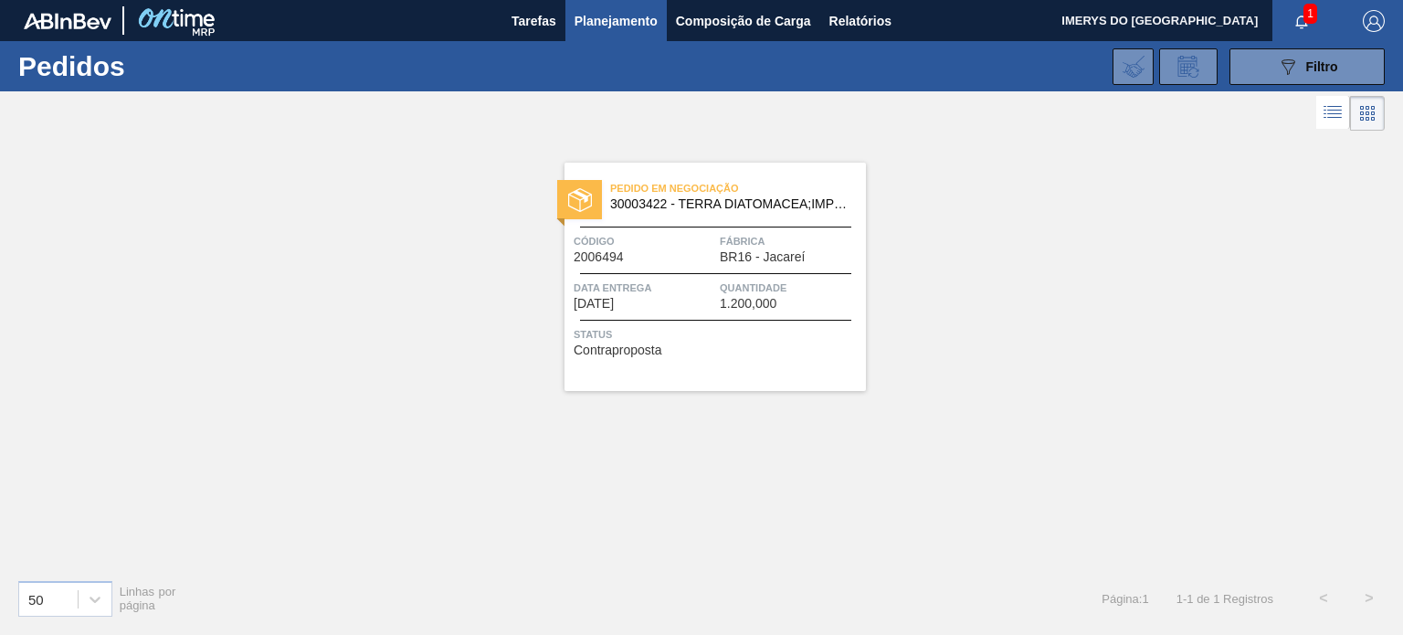
click at [677, 246] on span "Código" at bounding box center [645, 241] width 142 height 18
